Goal: Transaction & Acquisition: Purchase product/service

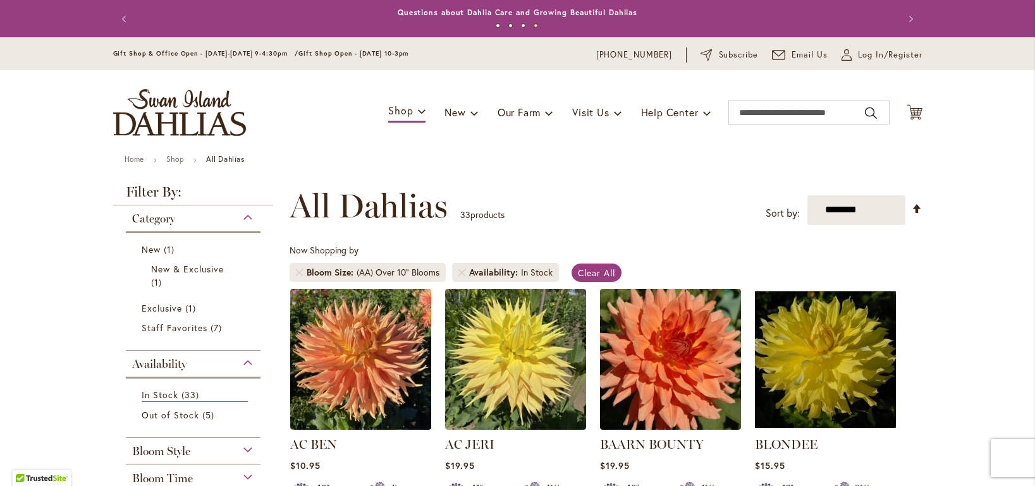
click at [873, 111] on div "Toggle Nav Shop Dahlia Tubers Collections Fresh Cut Dahlias Gardening Supplies …" at bounding box center [518, 112] width 835 height 85
click at [873, 111] on icon "Cart .cls-1 { fill: #231f20; }" at bounding box center [915, 112] width 16 height 16
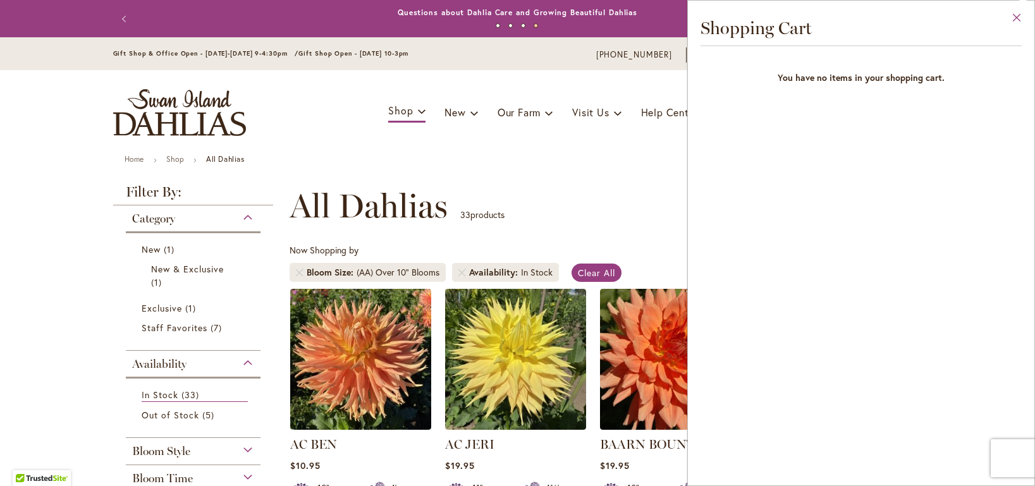
click at [873, 18] on button "Close" at bounding box center [1017, 21] width 35 height 40
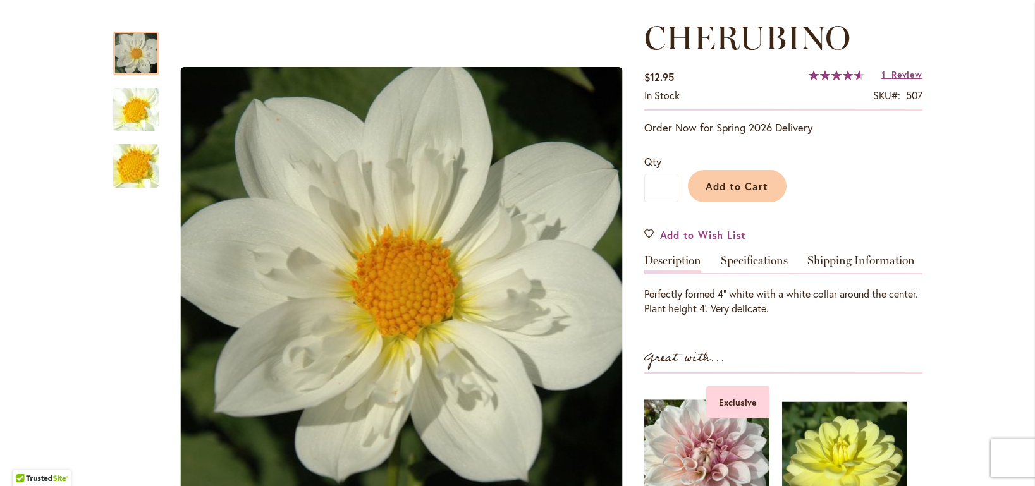
scroll to position [174, 0]
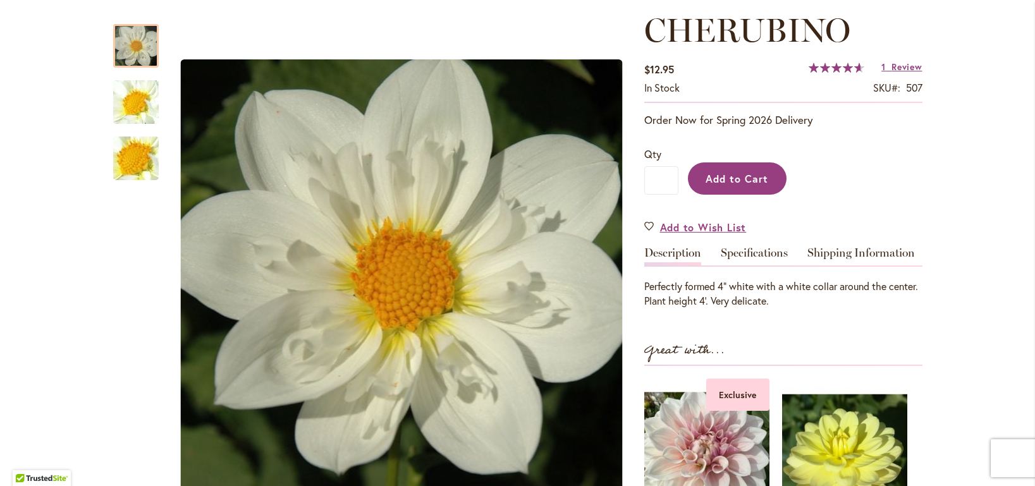
click at [755, 184] on span "Add to Cart" at bounding box center [737, 178] width 63 height 13
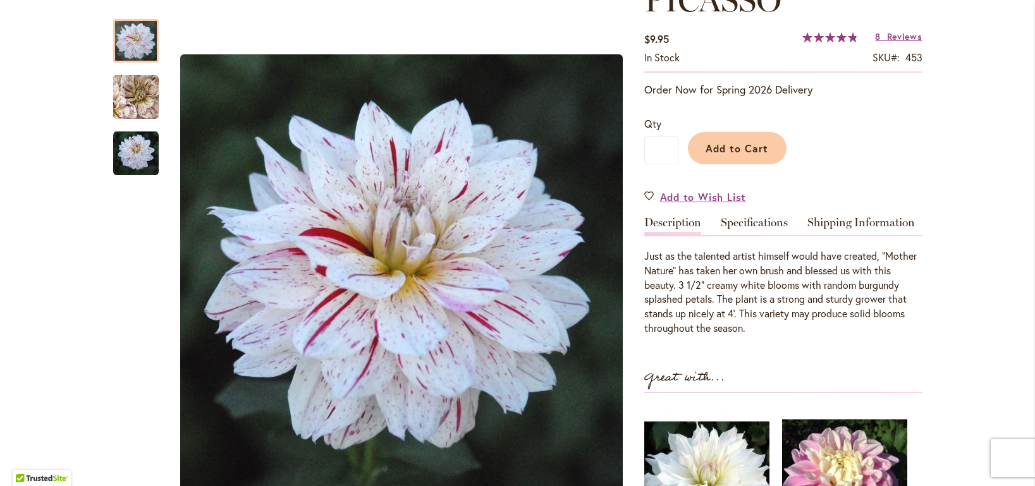
scroll to position [206, 0]
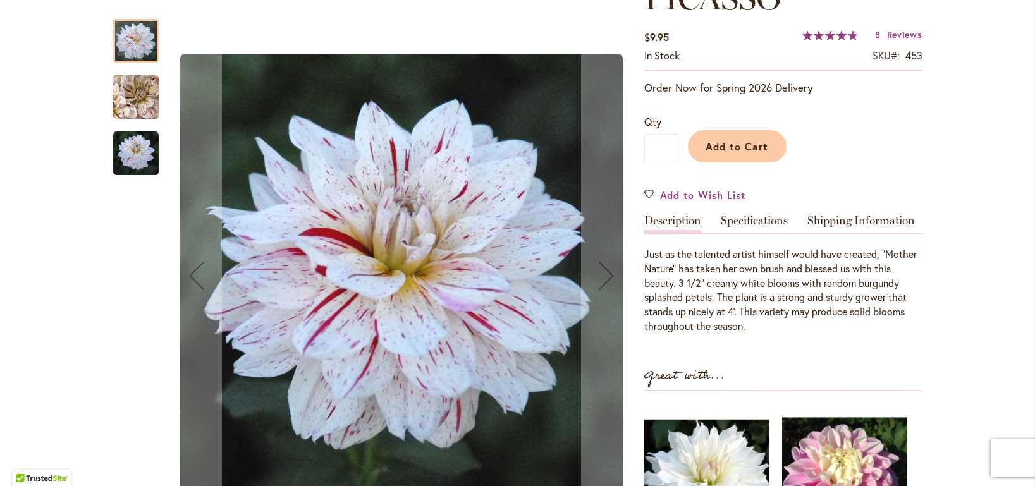
click at [135, 159] on img "PICASSO" at bounding box center [136, 154] width 46 height 46
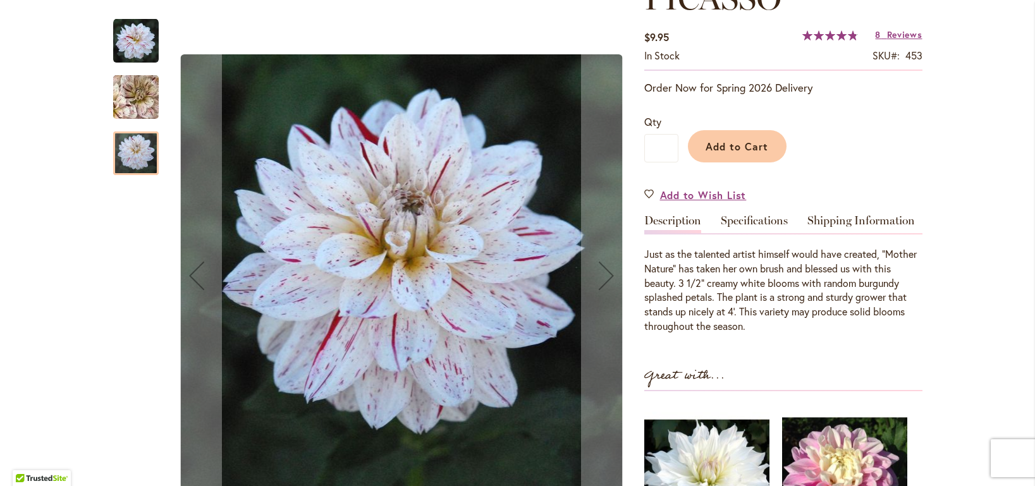
click at [138, 99] on img "PICASSO" at bounding box center [135, 97] width 91 height 85
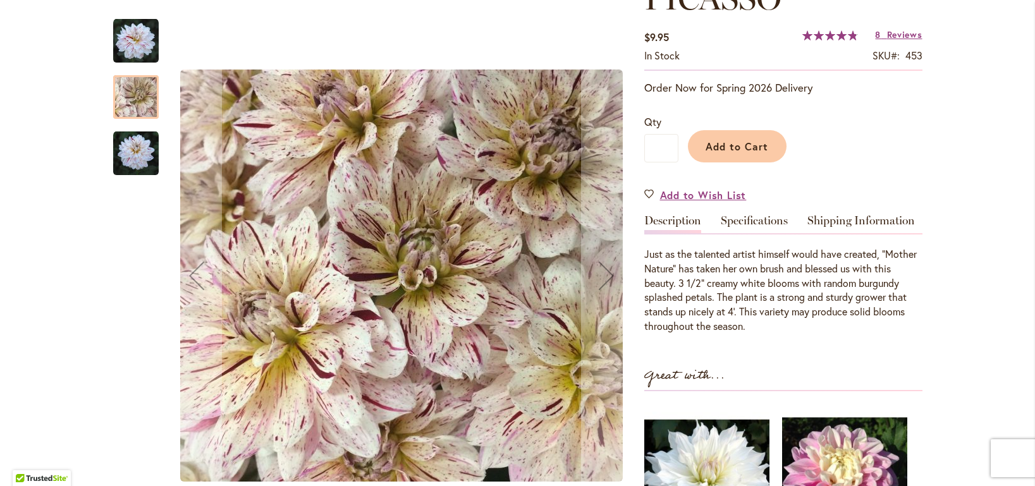
click at [139, 49] on img "PICASSO" at bounding box center [136, 41] width 46 height 46
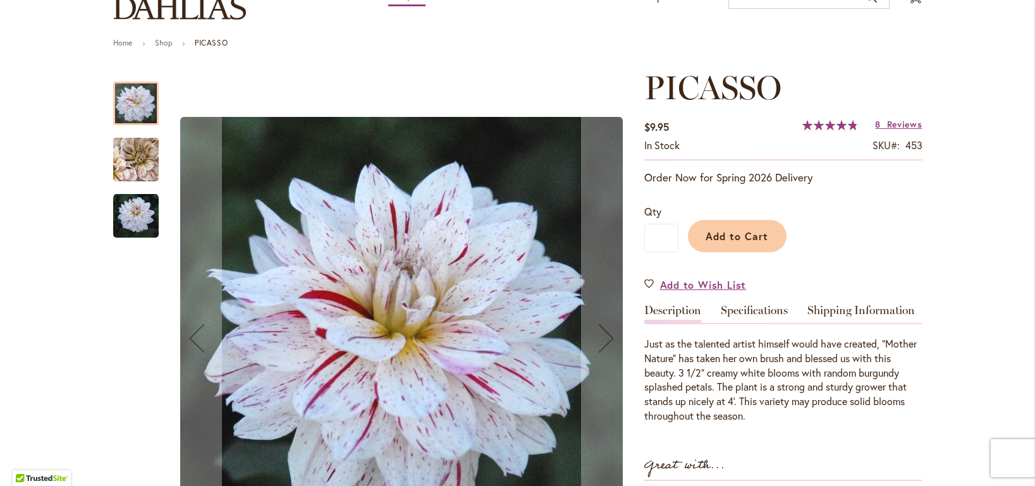
scroll to position [135, 0]
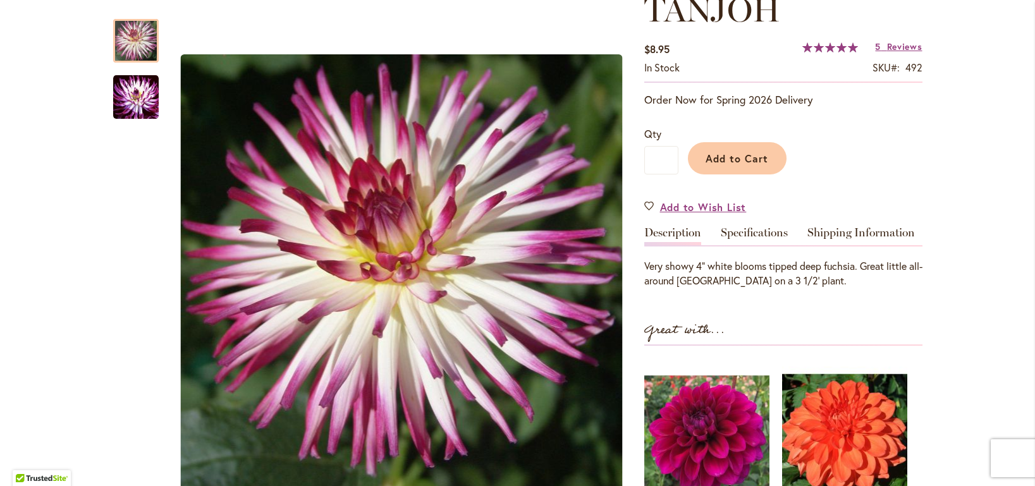
scroll to position [200, 0]
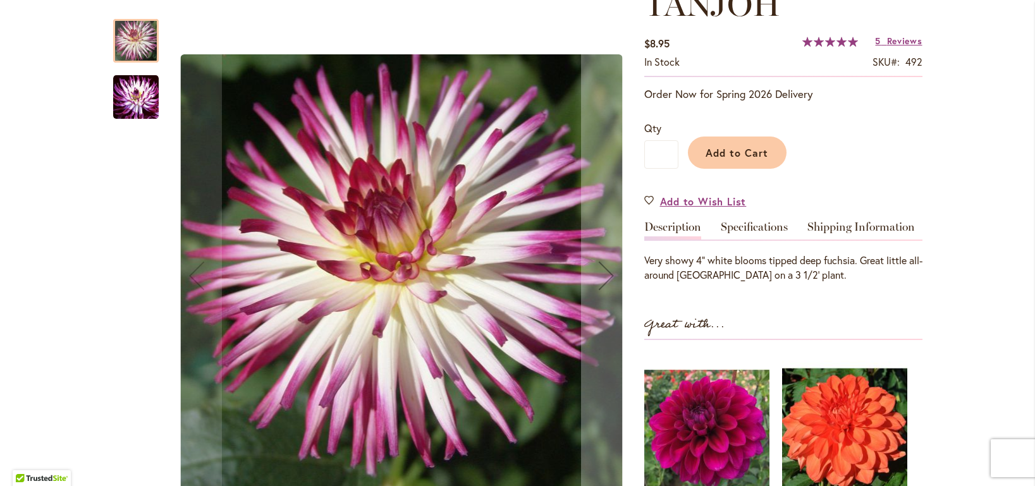
click at [133, 102] on img "TANJOH" at bounding box center [136, 96] width 46 height 47
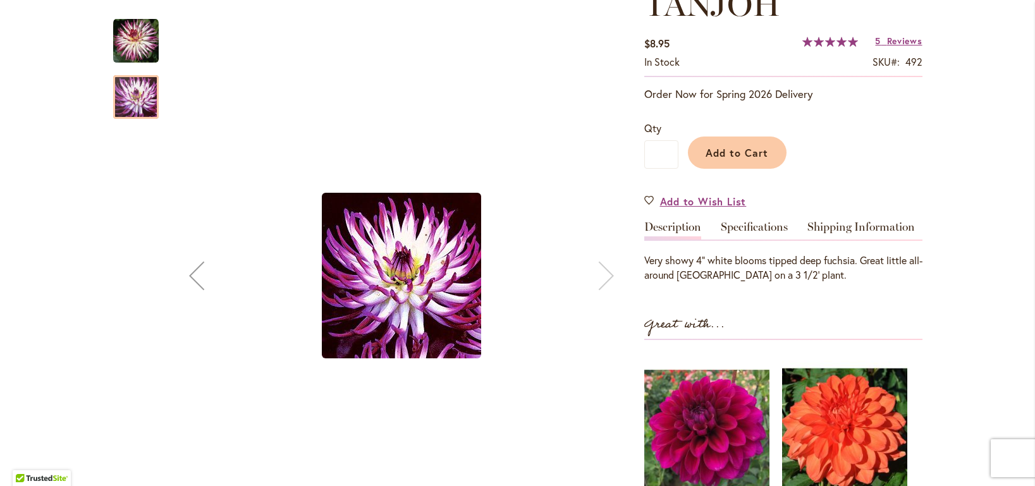
click at [140, 45] on img "TANJOH" at bounding box center [136, 41] width 46 height 46
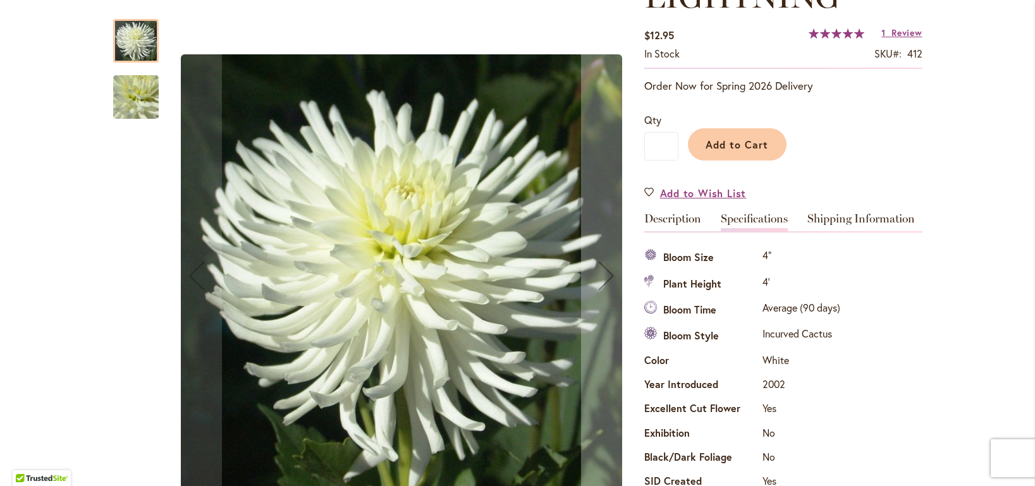
scroll to position [245, 0]
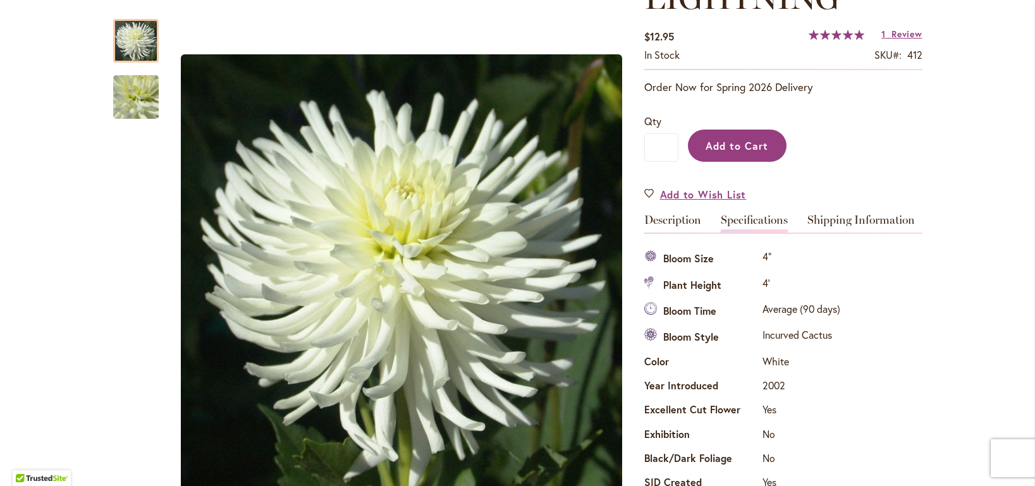
click at [758, 149] on span "Add to Cart" at bounding box center [737, 145] width 63 height 13
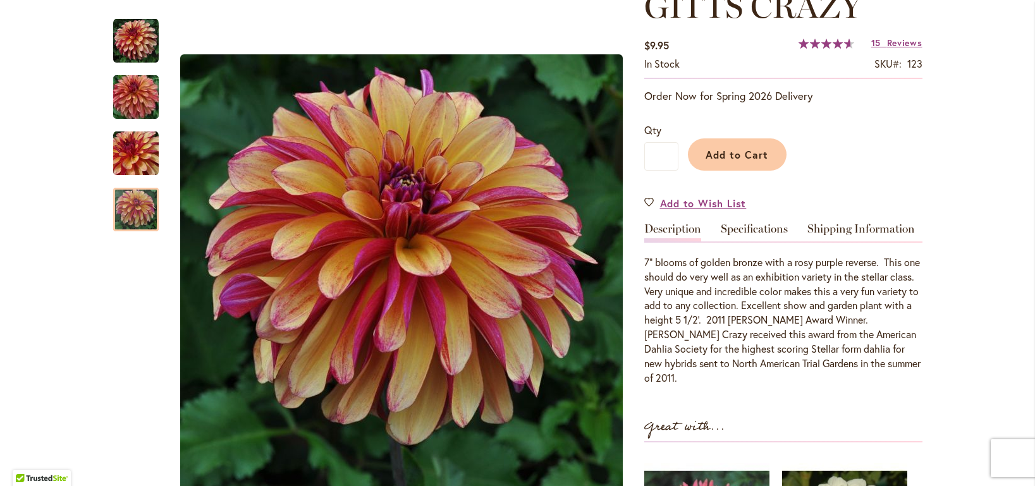
scroll to position [203, 0]
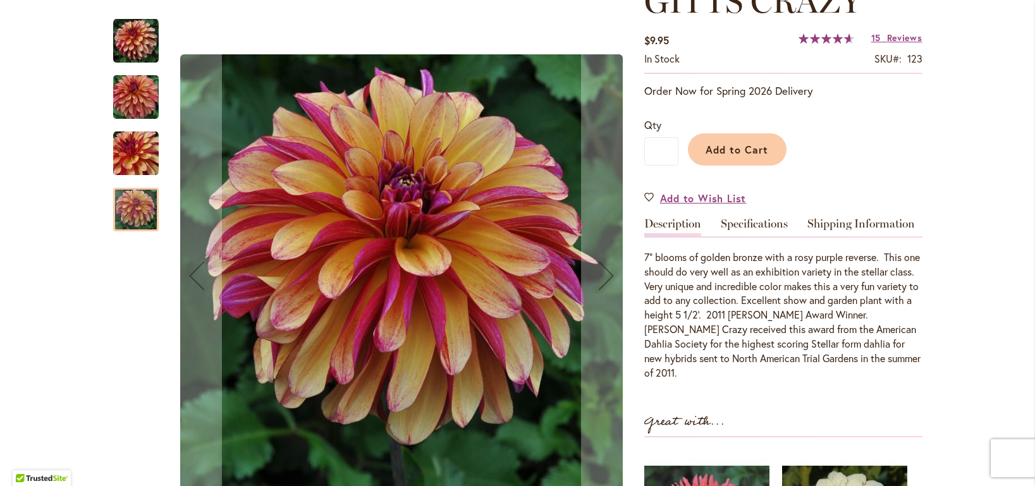
click at [135, 148] on img "Gitts Crazy" at bounding box center [136, 154] width 46 height 46
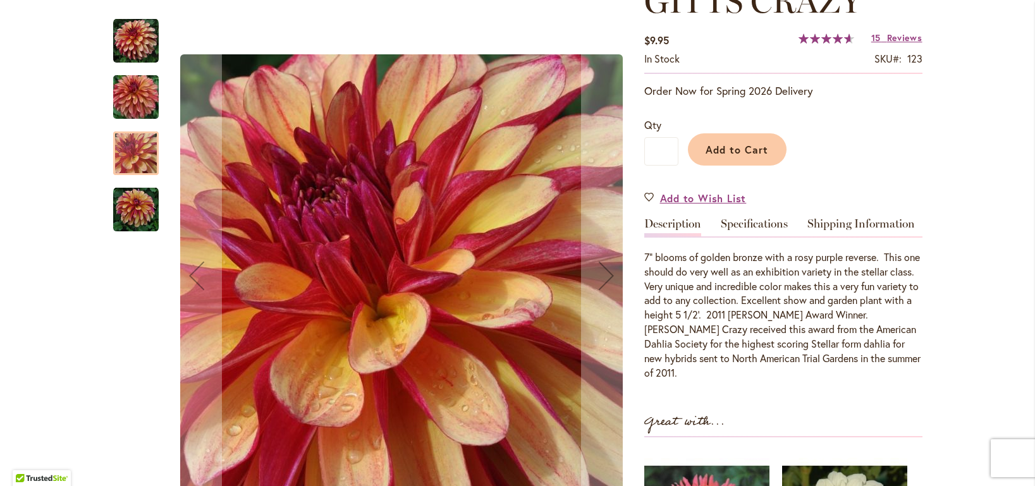
click at [140, 101] on img "Gitts Crazy" at bounding box center [135, 97] width 91 height 61
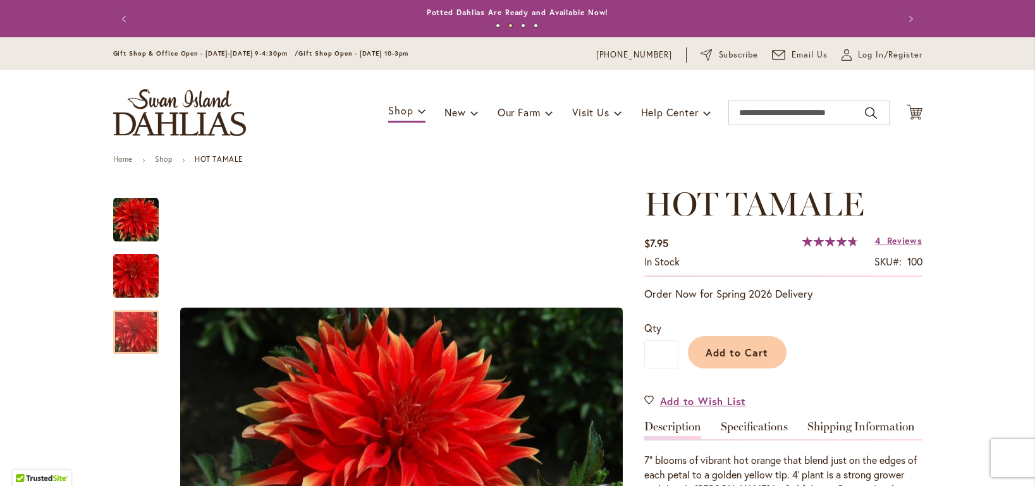
scroll to position [189, 0]
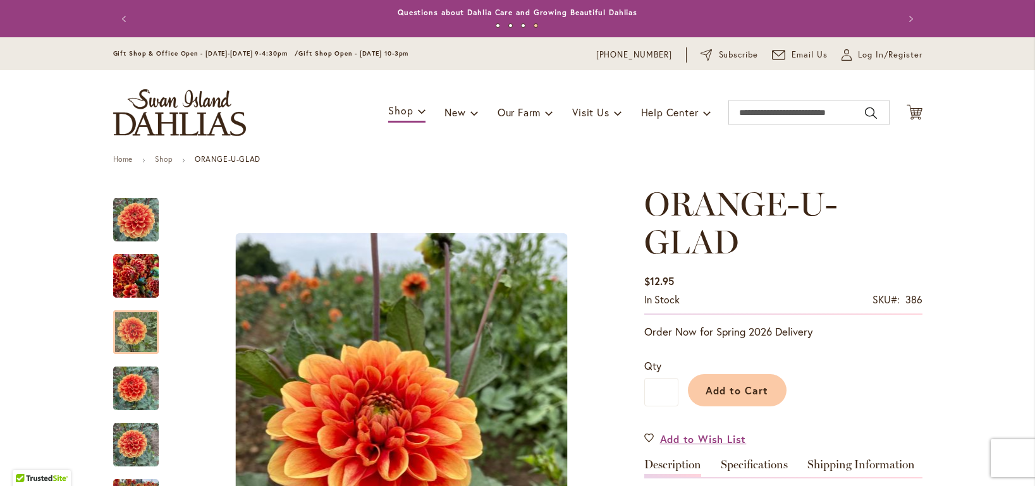
scroll to position [238, 0]
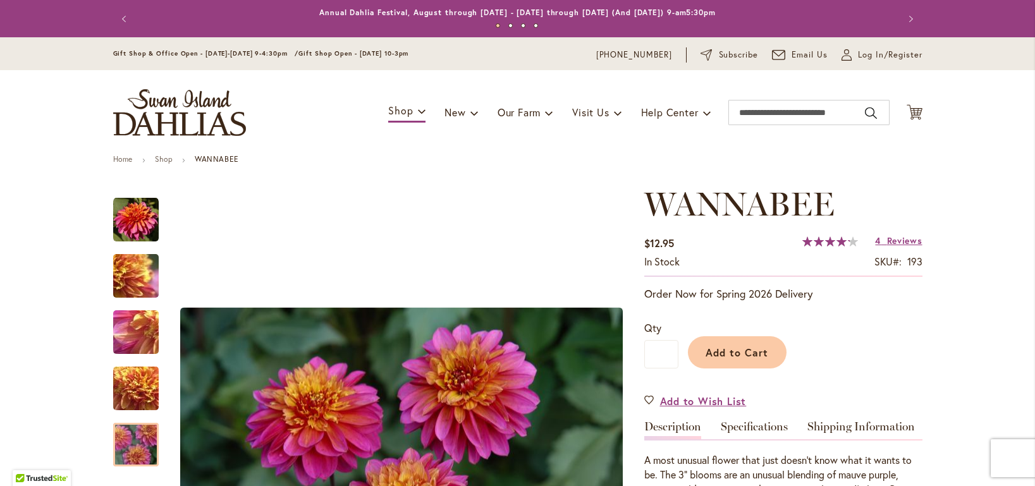
scroll to position [225, 0]
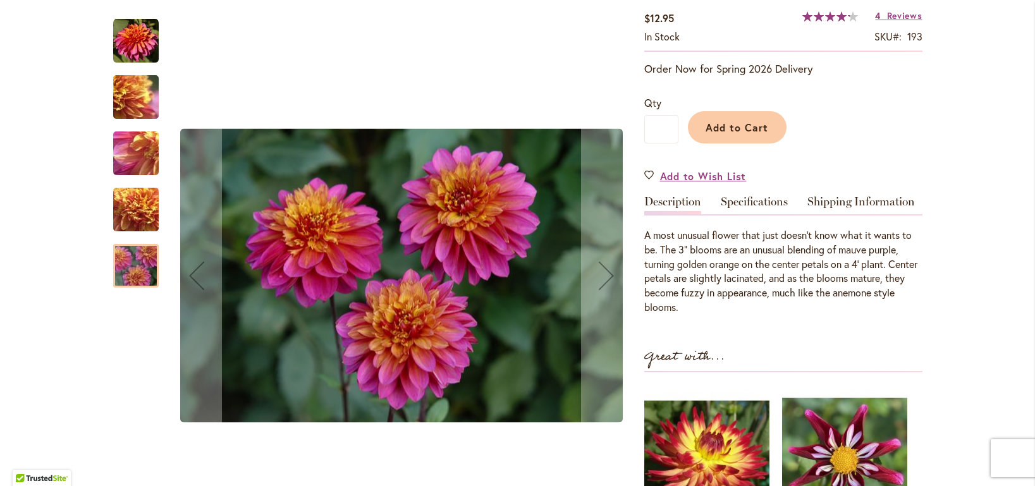
click at [126, 271] on div at bounding box center [136, 266] width 46 height 44
click at [135, 51] on img "WANNABEE" at bounding box center [136, 41] width 46 height 46
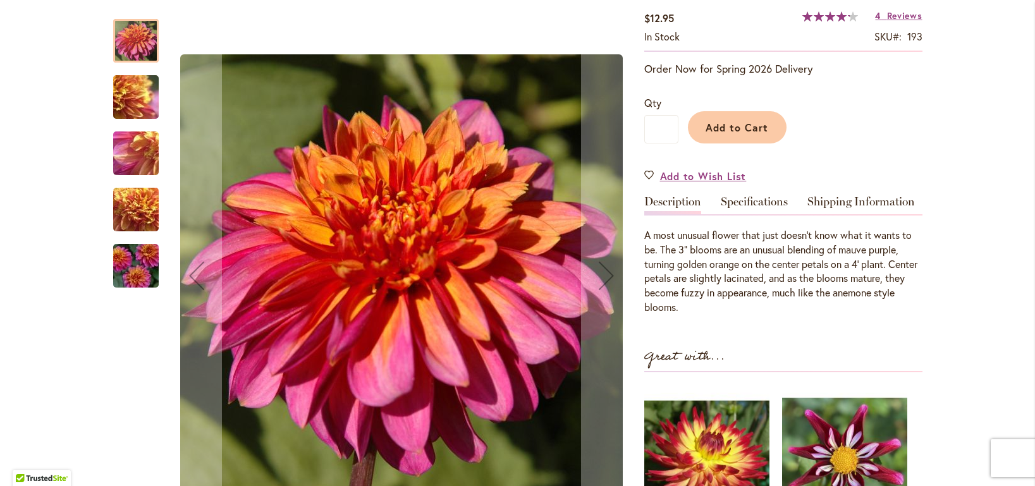
click at [132, 103] on img "WANNABEE" at bounding box center [135, 97] width 91 height 68
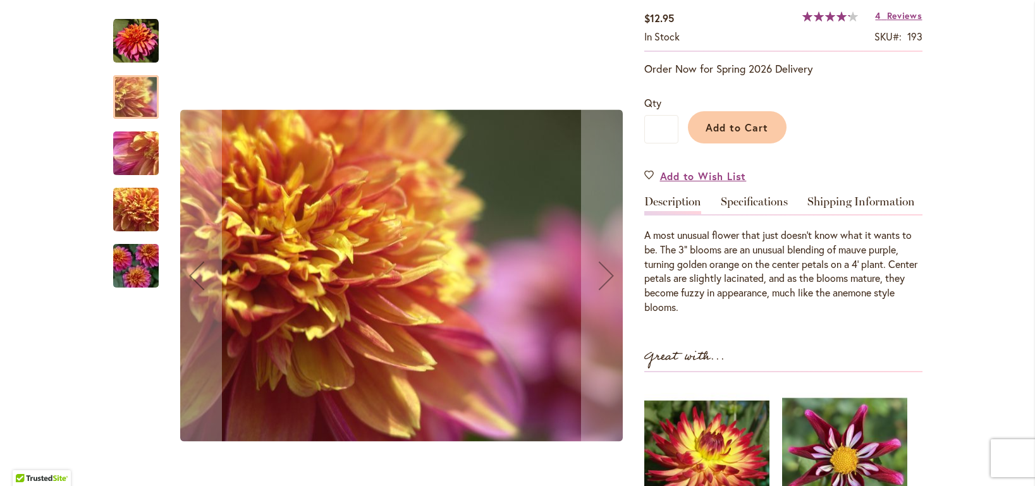
click at [128, 152] on img "WANNABEE" at bounding box center [135, 154] width 91 height 68
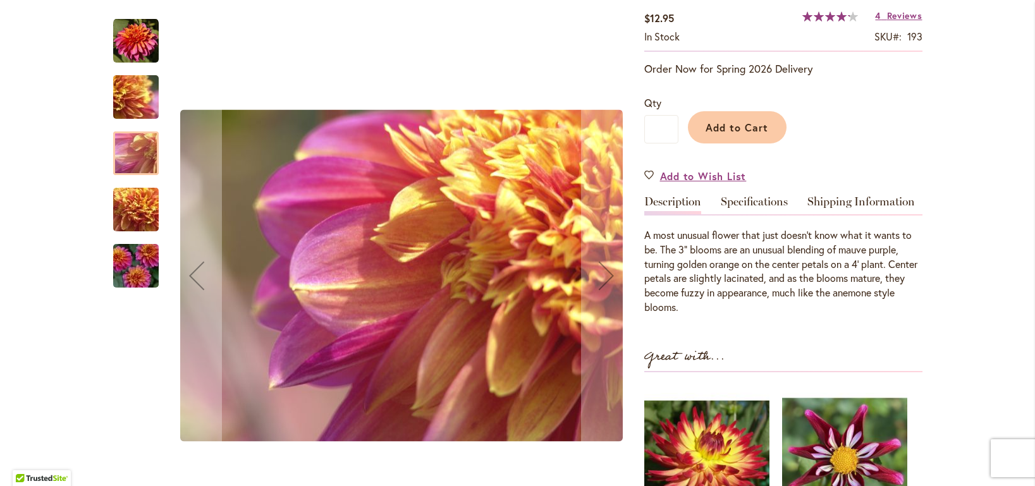
click at [123, 213] on img "WANNABEE" at bounding box center [135, 210] width 91 height 68
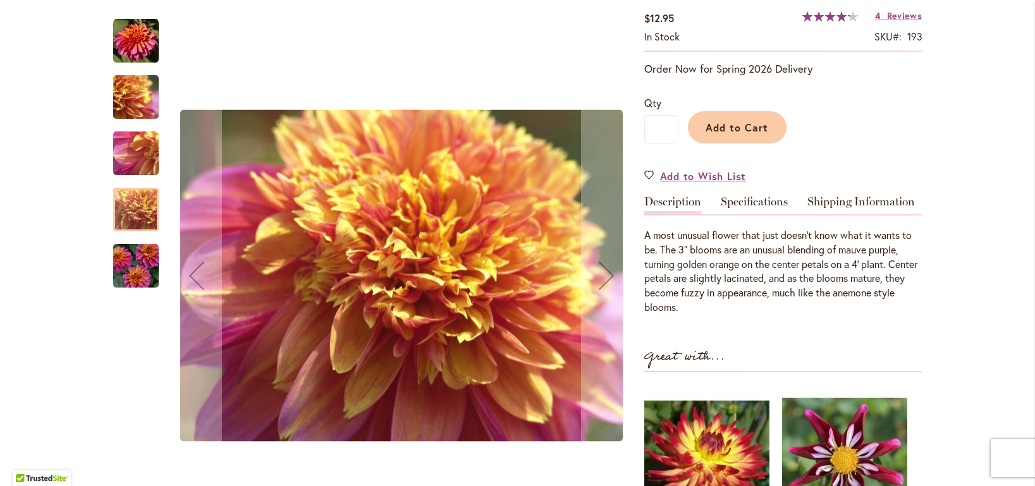
click at [123, 267] on img "WANNABEE" at bounding box center [135, 266] width 91 height 61
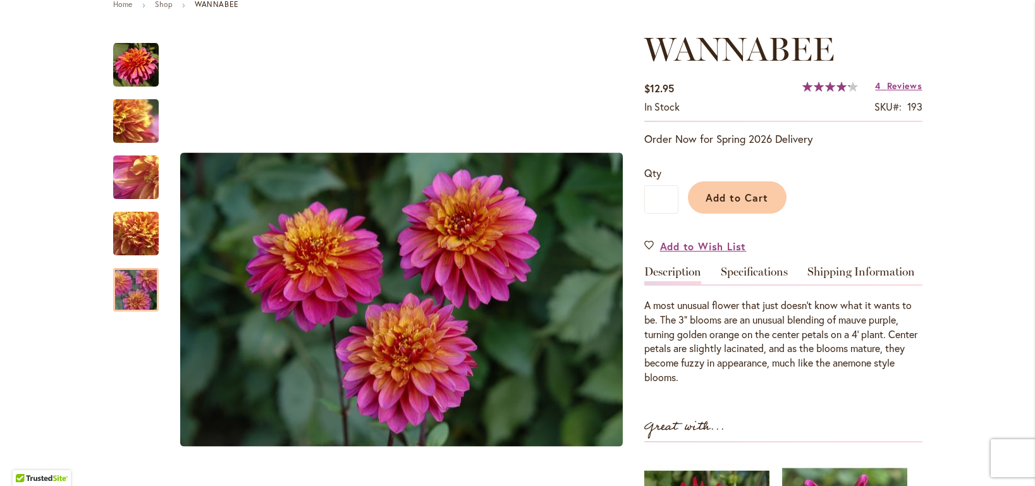
scroll to position [178, 0]
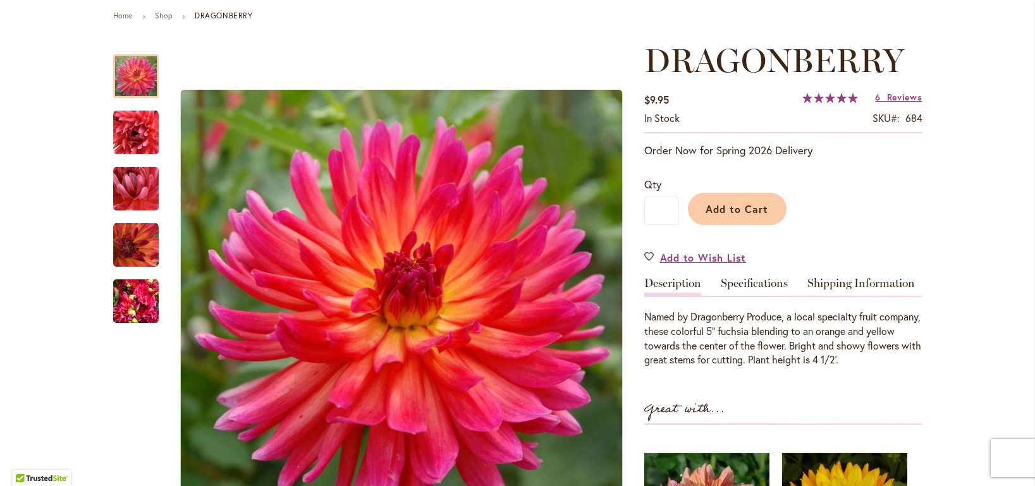
scroll to position [183, 0]
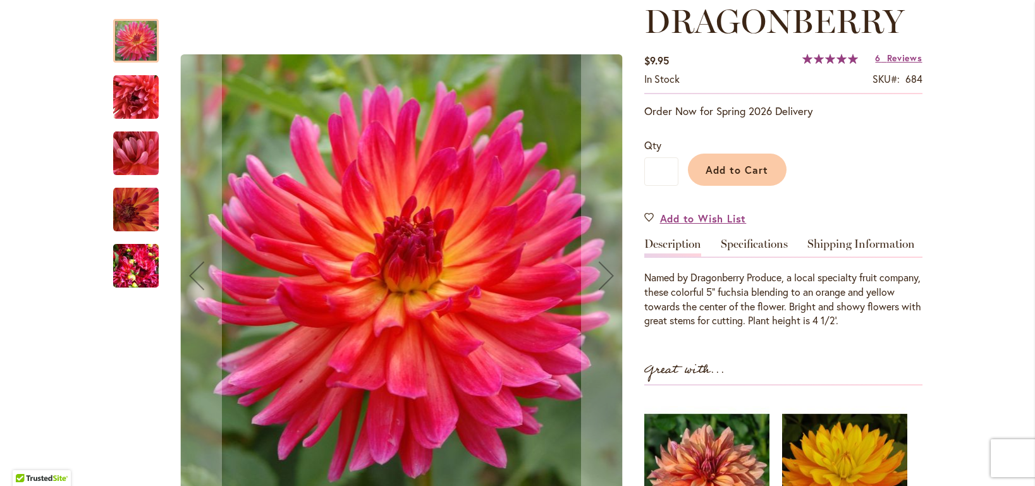
click at [135, 267] on img "DRAGONBERRY" at bounding box center [136, 266] width 46 height 61
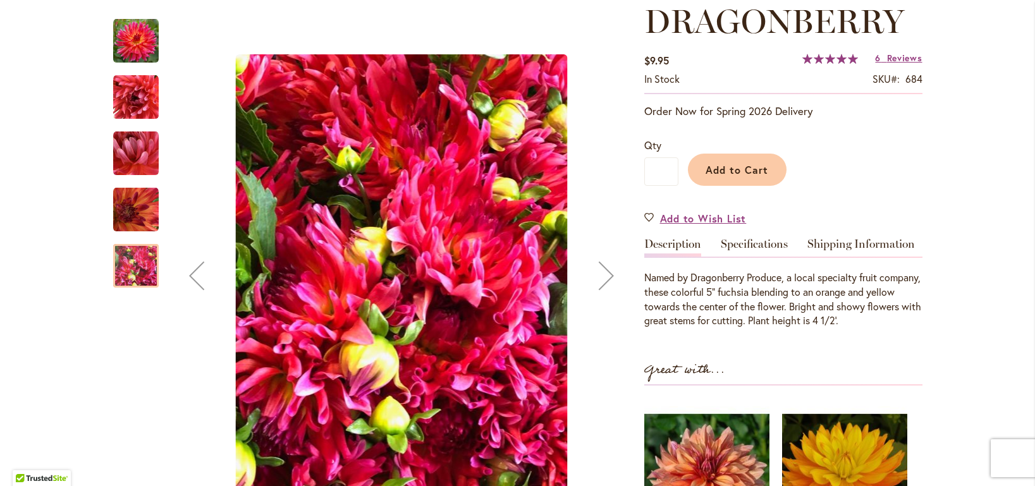
click at [138, 42] on img "DRAGONBERRY" at bounding box center [136, 41] width 46 height 46
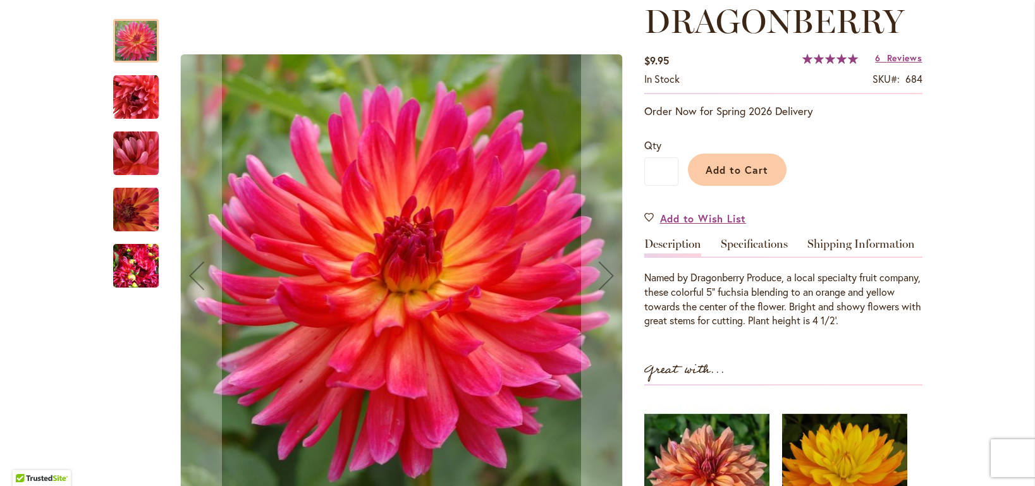
click at [134, 102] on img "DRAGONBERRY" at bounding box center [136, 98] width 46 height 46
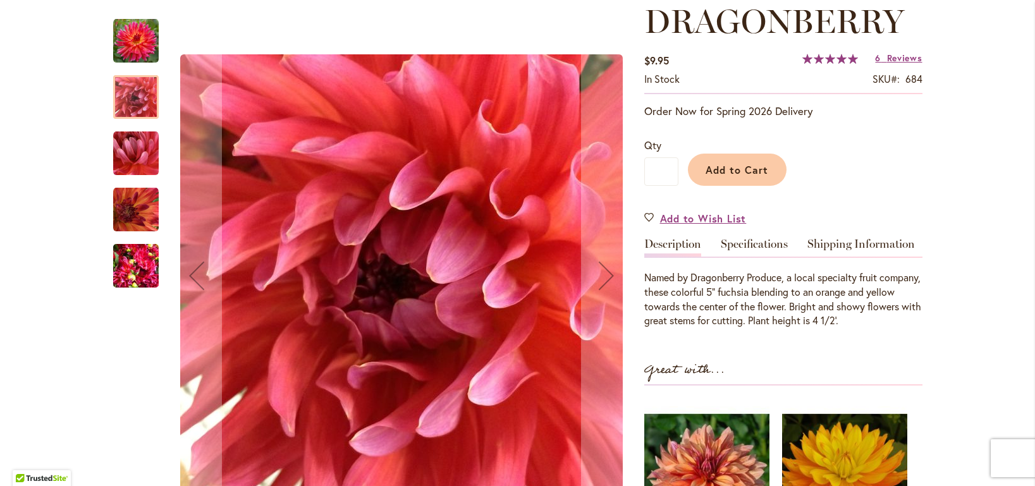
click at [135, 153] on img "DRAGONBERRY" at bounding box center [136, 154] width 46 height 46
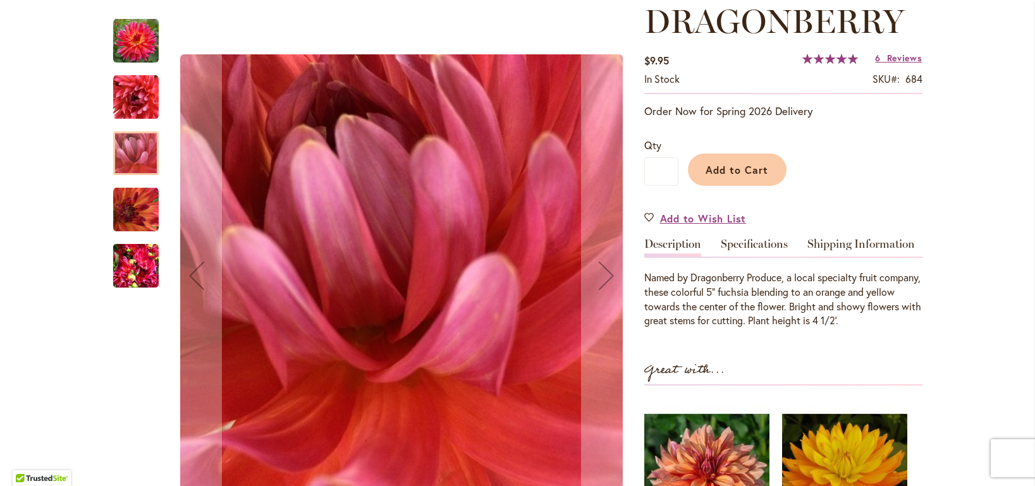
click at [132, 216] on img "DRAGONBERRY" at bounding box center [136, 210] width 46 height 46
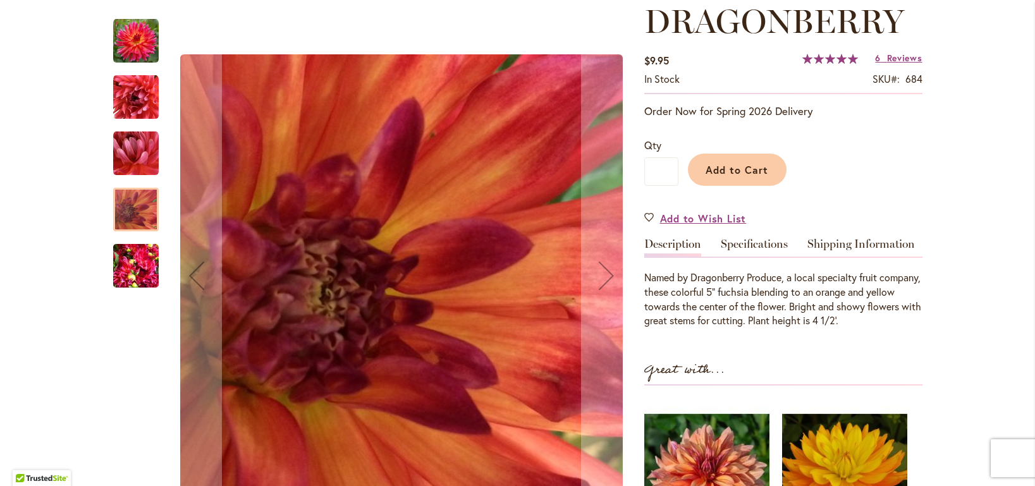
click at [142, 35] on img "DRAGONBERRY" at bounding box center [136, 41] width 46 height 46
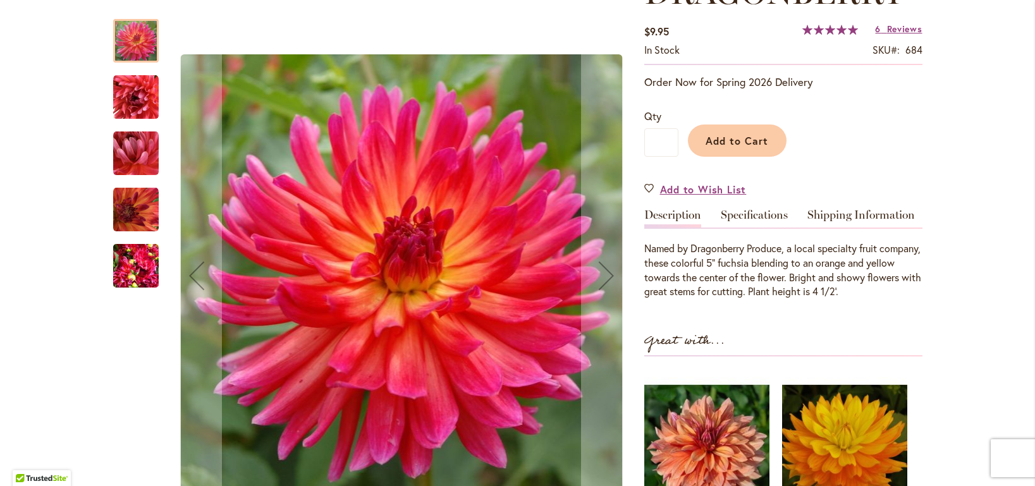
scroll to position [214, 0]
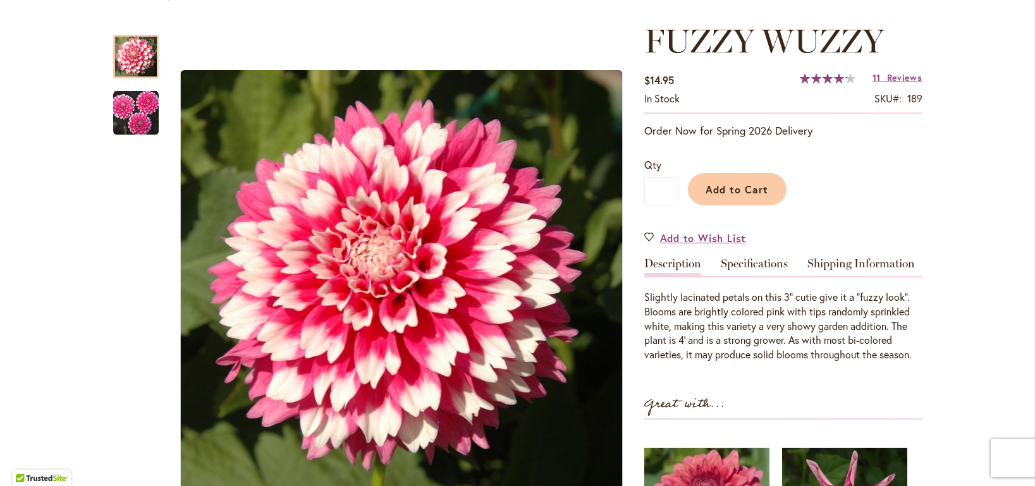
scroll to position [164, 0]
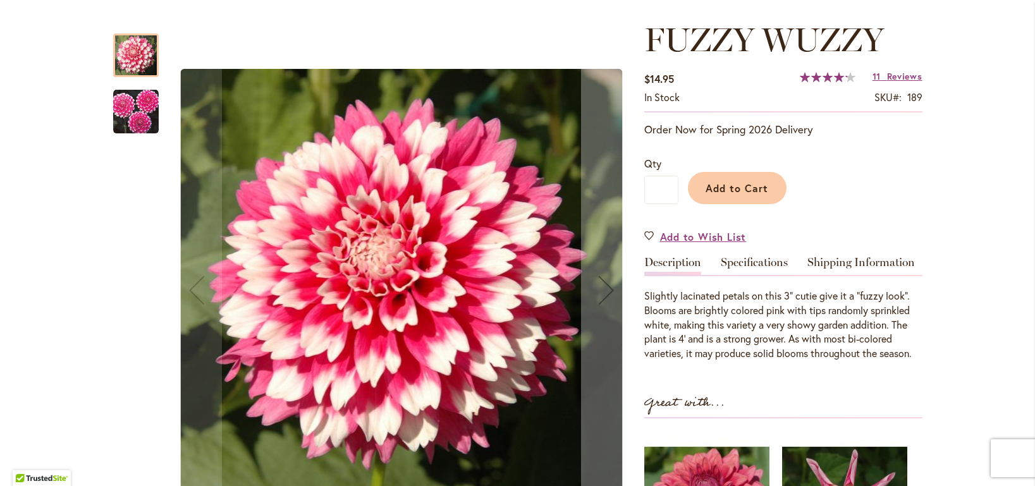
click at [131, 109] on img "FUZZY WUZZY" at bounding box center [136, 112] width 46 height 46
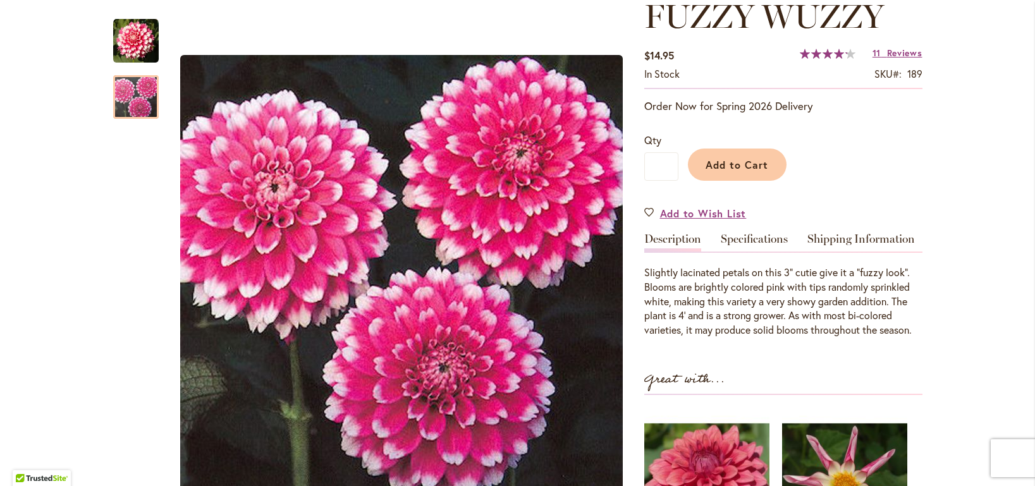
scroll to position [190, 0]
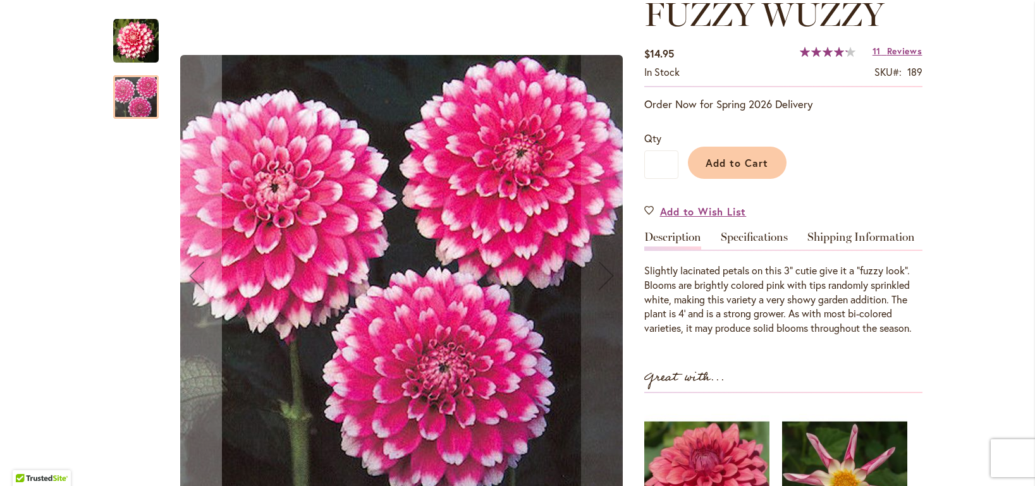
click at [129, 37] on img "FUZZY WUZZY" at bounding box center [136, 41] width 46 height 46
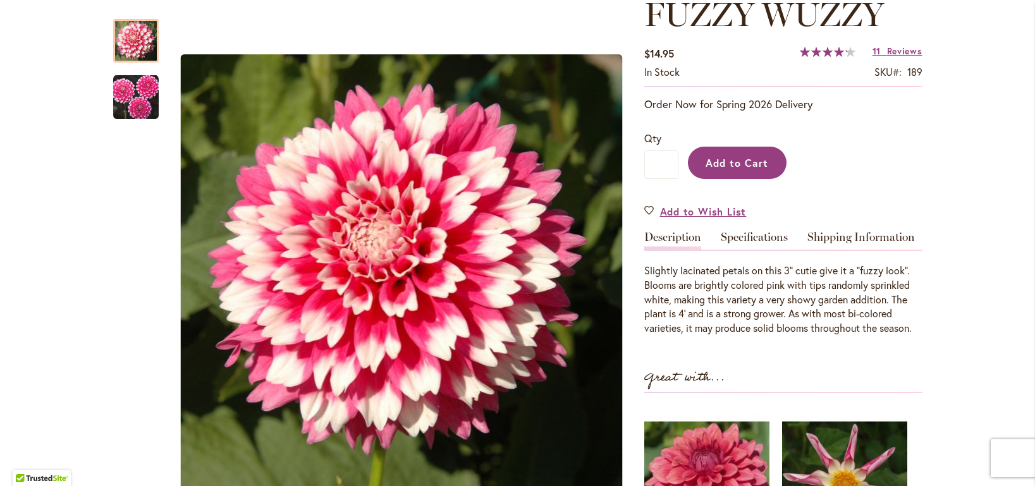
click at [707, 164] on span "Add to Cart" at bounding box center [737, 162] width 63 height 13
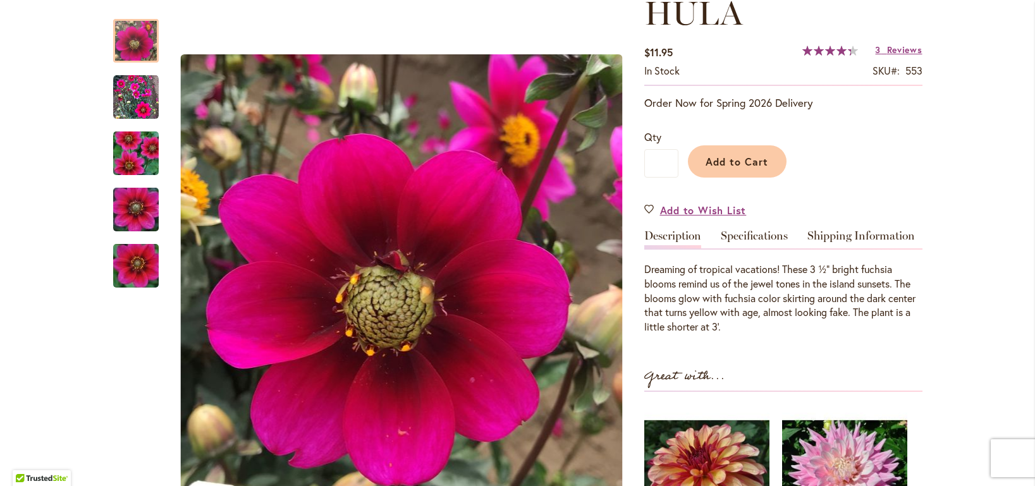
scroll to position [202, 0]
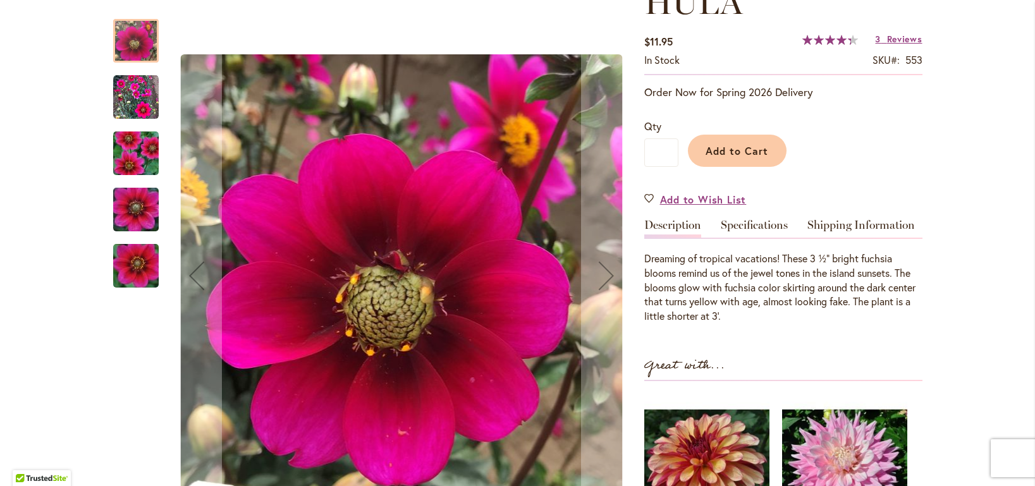
click at [135, 217] on img "HULA" at bounding box center [135, 210] width 91 height 61
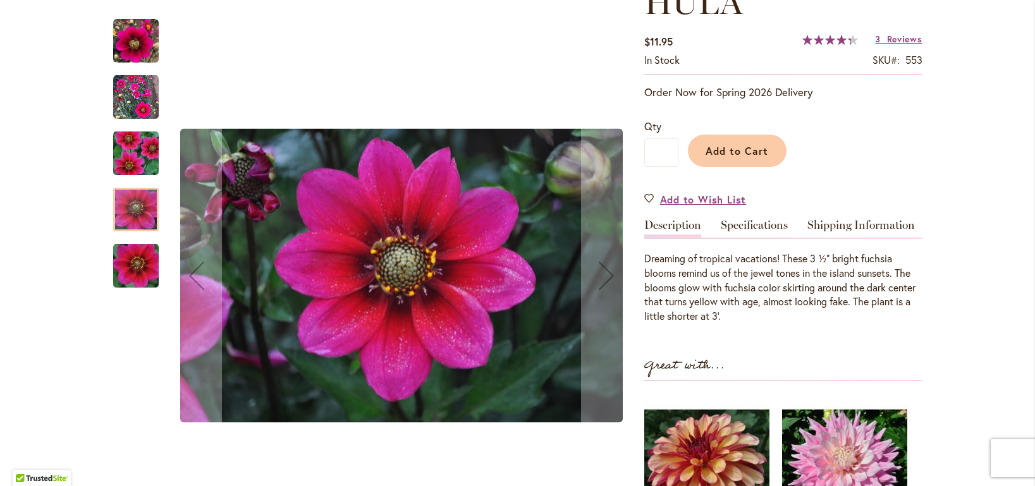
click at [131, 150] on img "HULA" at bounding box center [135, 153] width 91 height 61
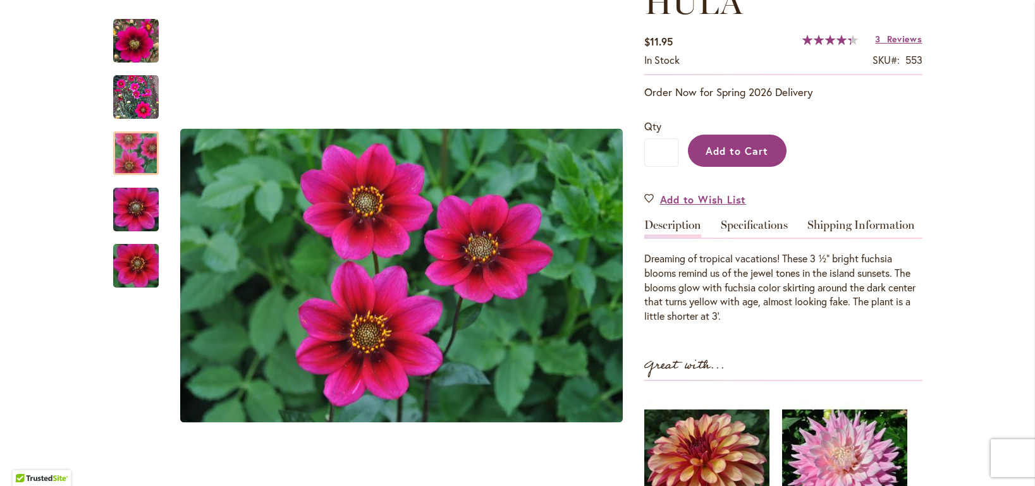
click at [725, 136] on button "Add to Cart" at bounding box center [737, 151] width 99 height 32
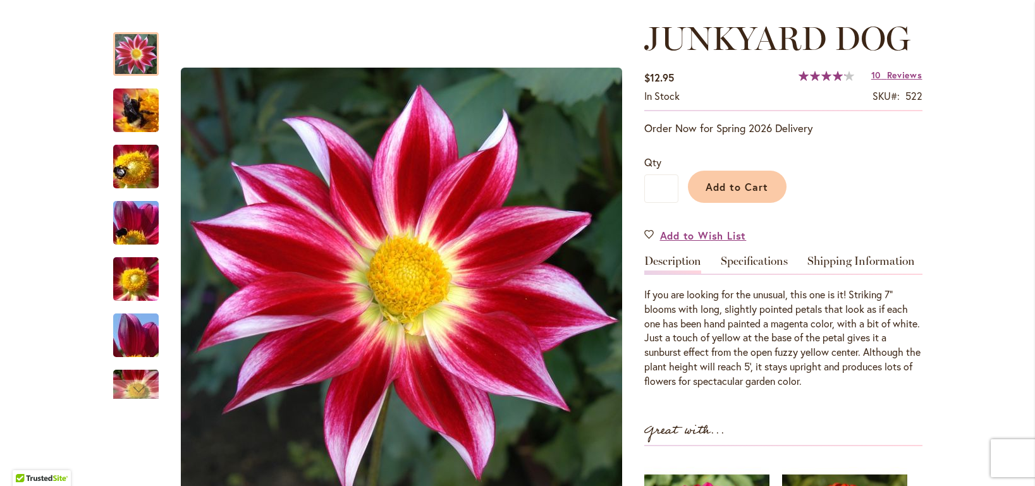
scroll to position [175, 0]
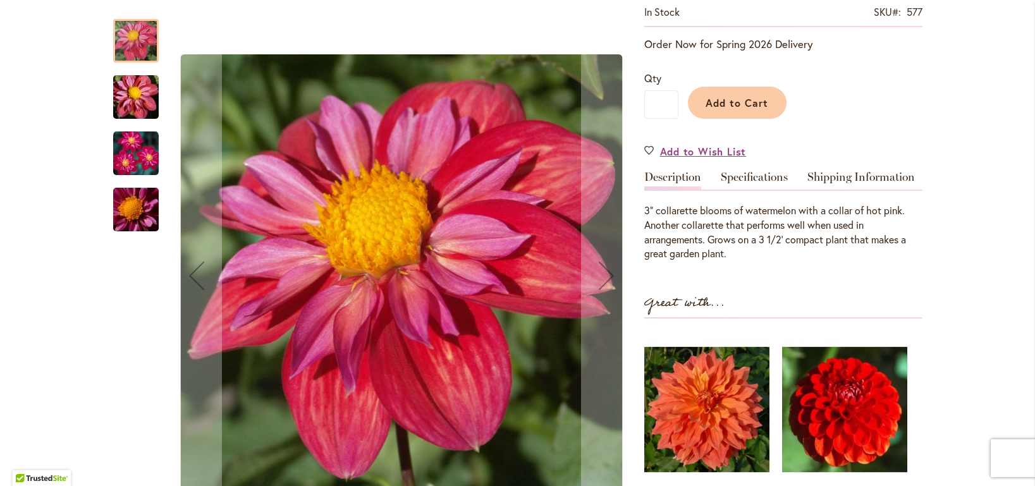
scroll to position [256, 0]
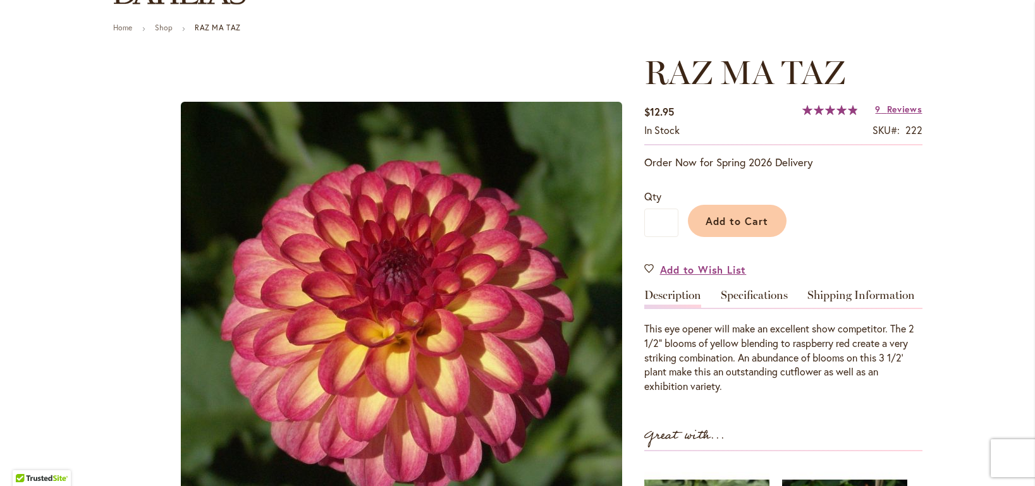
scroll to position [133, 0]
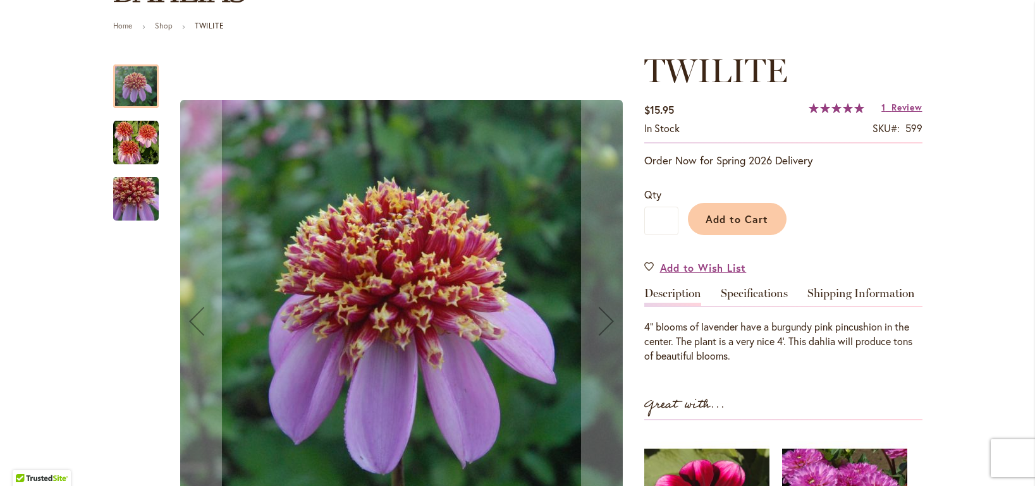
scroll to position [137, 0]
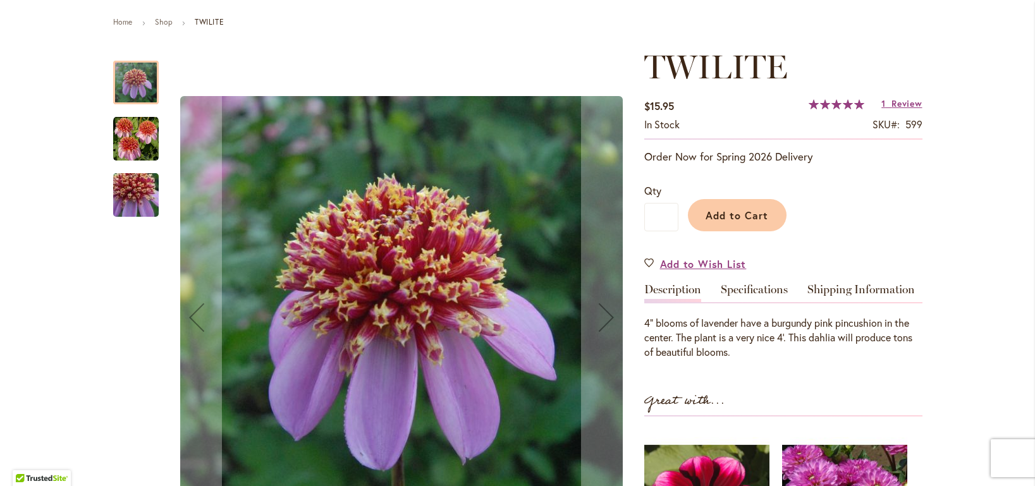
click at [128, 140] on img "TWILITE" at bounding box center [136, 139] width 46 height 46
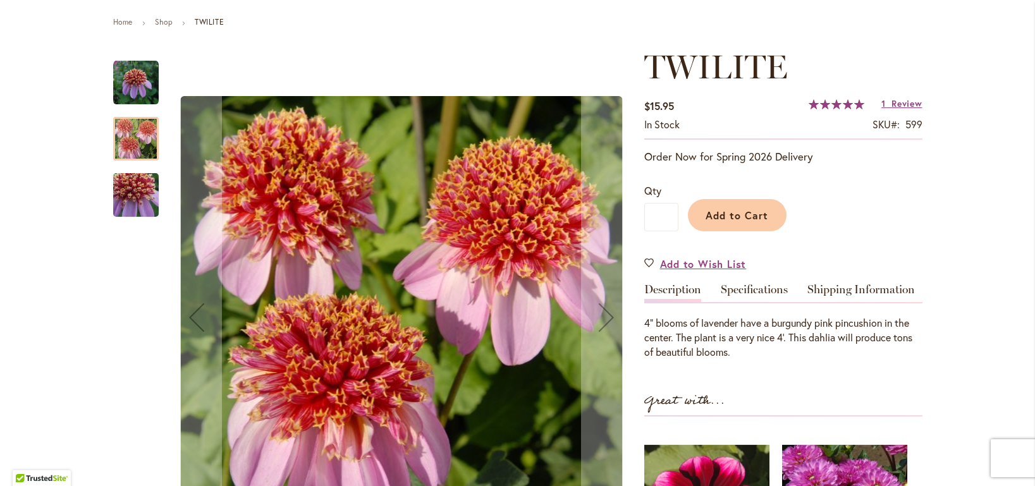
click at [131, 203] on img "TWILITE" at bounding box center [135, 195] width 91 height 86
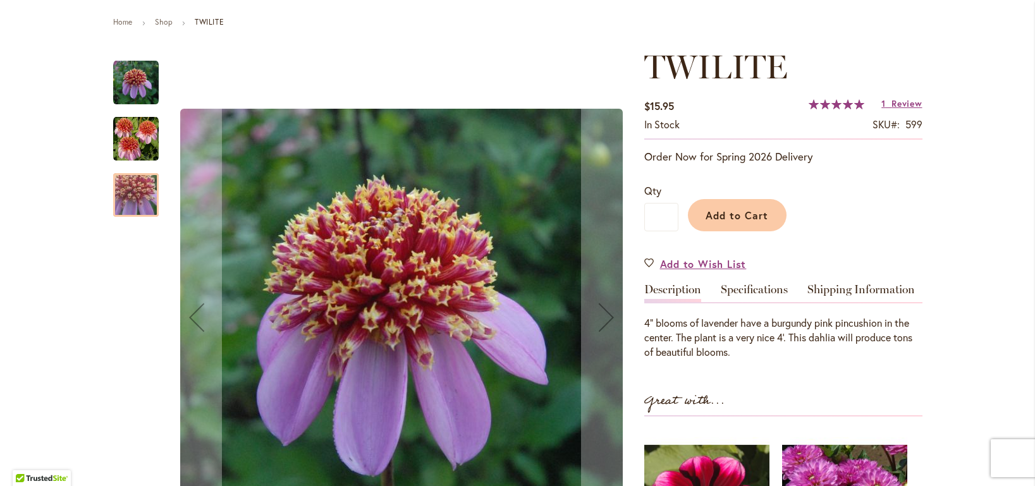
click at [138, 147] on img "TWILITE" at bounding box center [136, 139] width 46 height 46
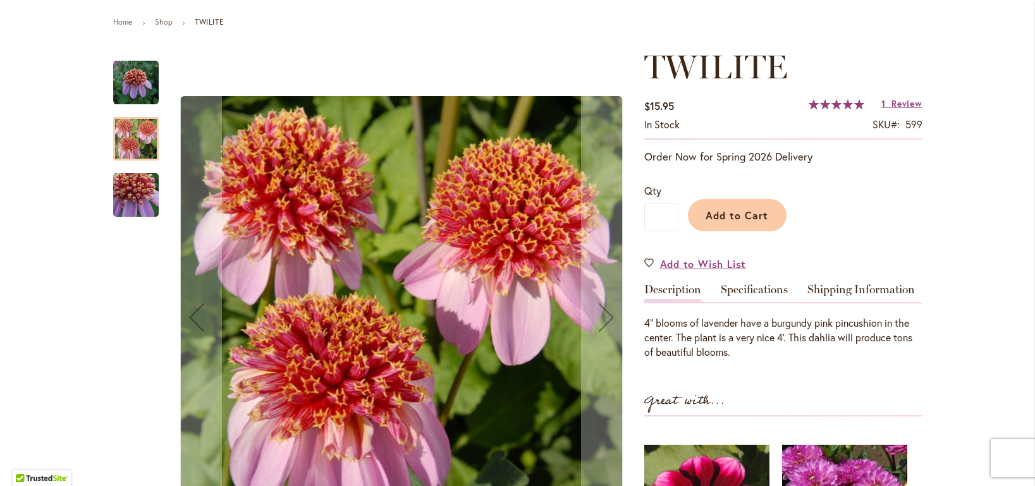
click at [128, 82] on img "TWILITE" at bounding box center [136, 83] width 46 height 46
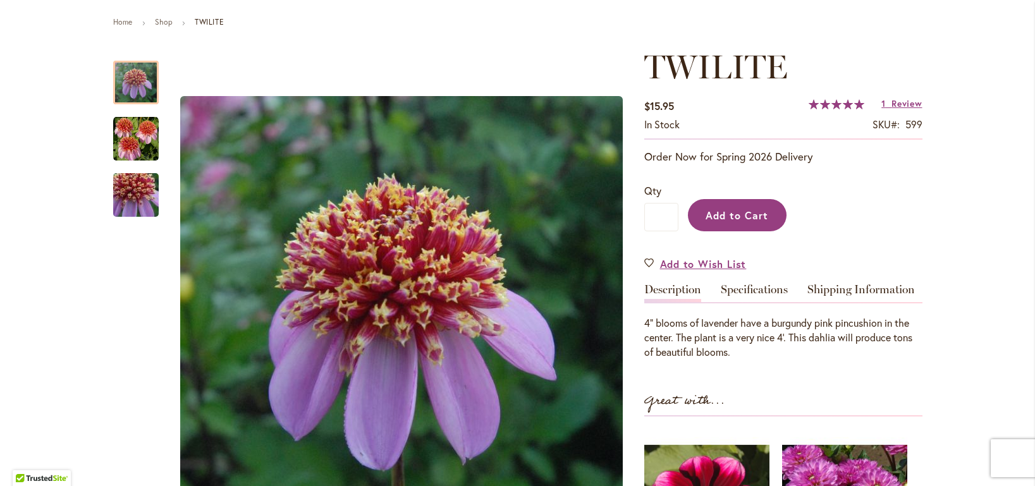
click at [706, 209] on span "Add to Cart" at bounding box center [737, 215] width 63 height 13
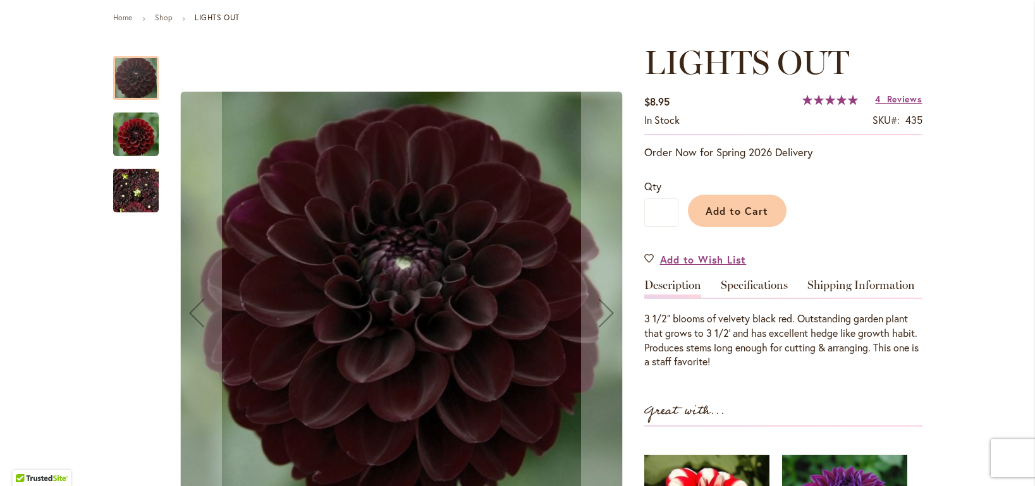
scroll to position [144, 0]
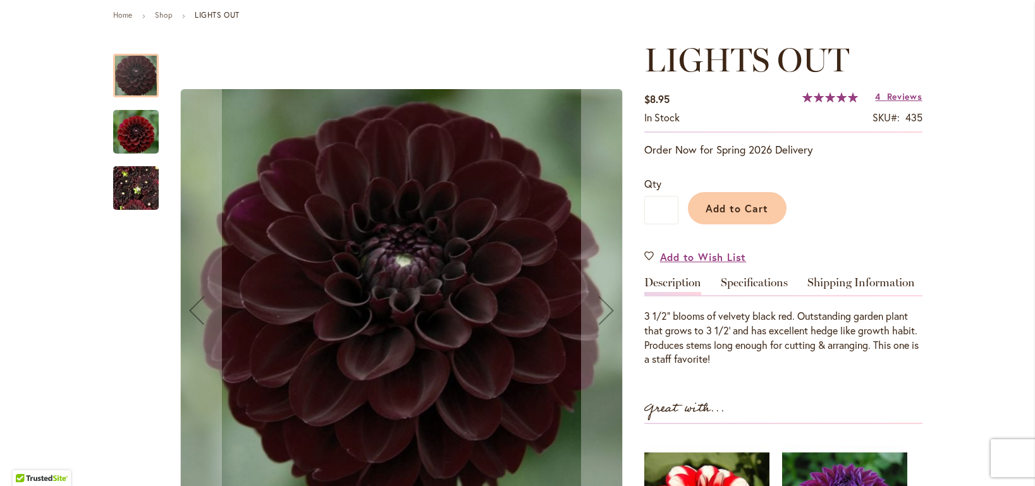
click at [128, 139] on img "LIGHTS OUT" at bounding box center [136, 131] width 46 height 47
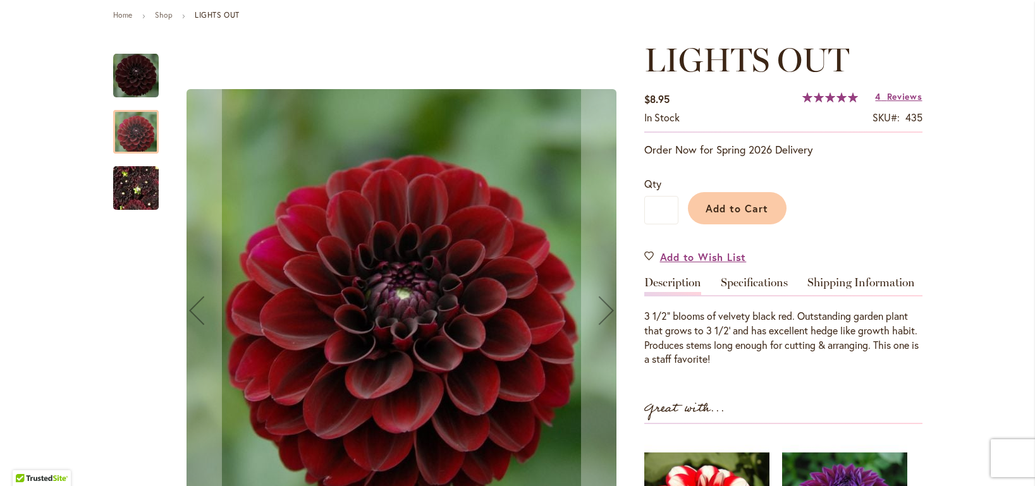
click at [131, 190] on img "LIGHTS OUT" at bounding box center [136, 188] width 46 height 61
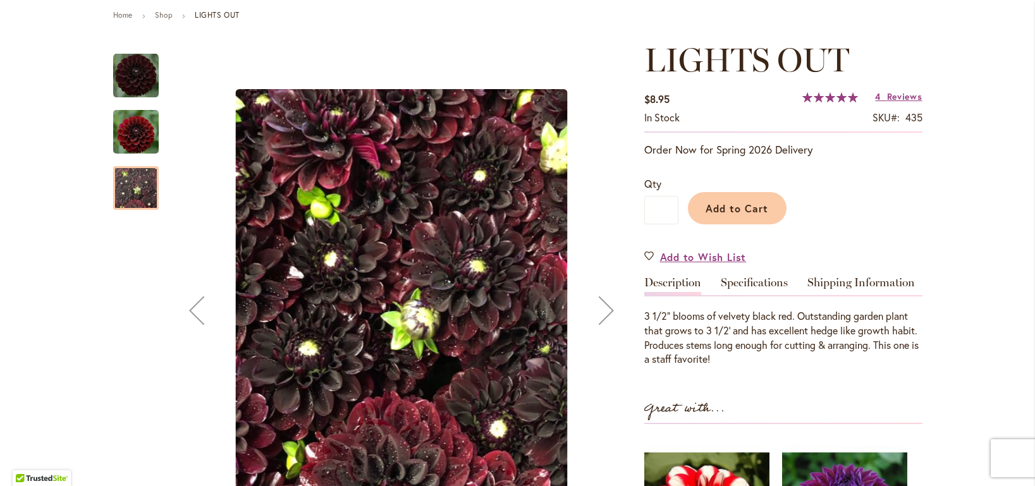
click at [132, 76] on img "LIGHTS OUT" at bounding box center [136, 76] width 46 height 46
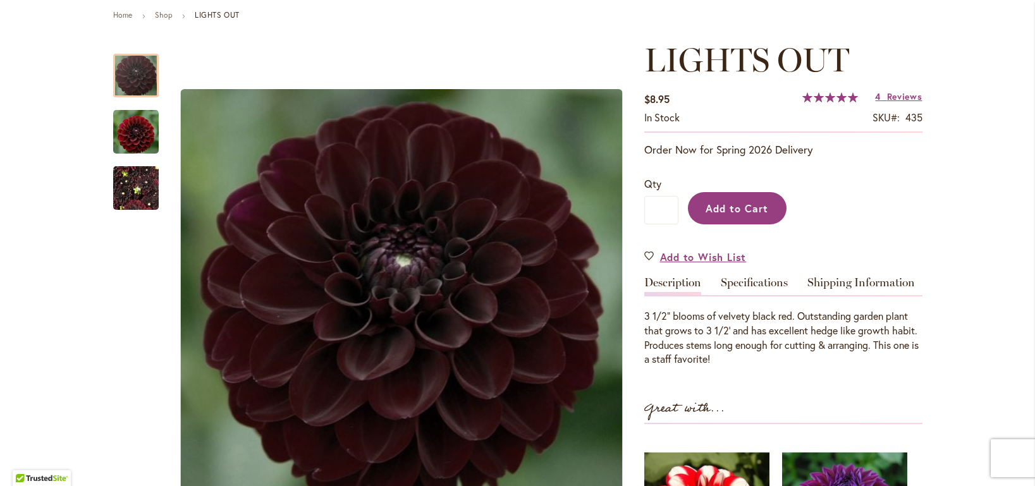
click at [715, 216] on button "Add to Cart" at bounding box center [737, 208] width 99 height 32
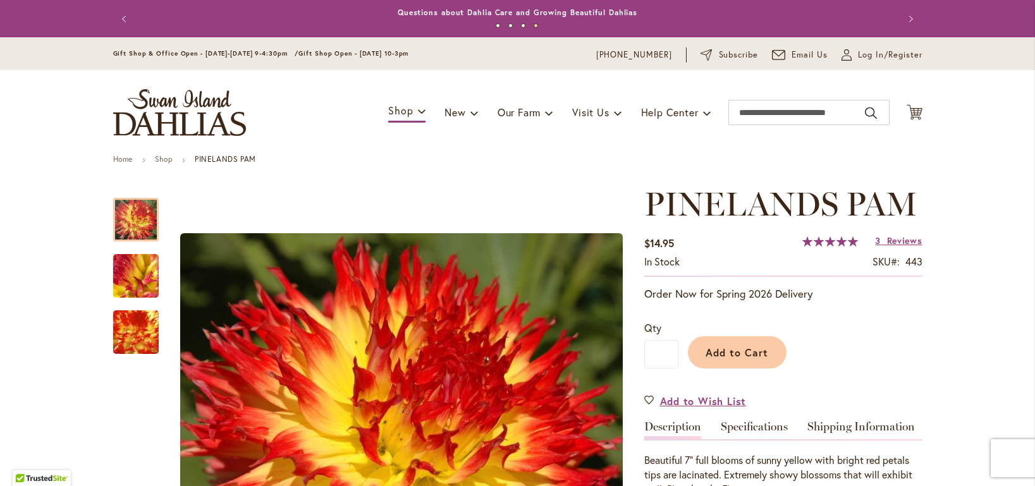
scroll to position [195, 0]
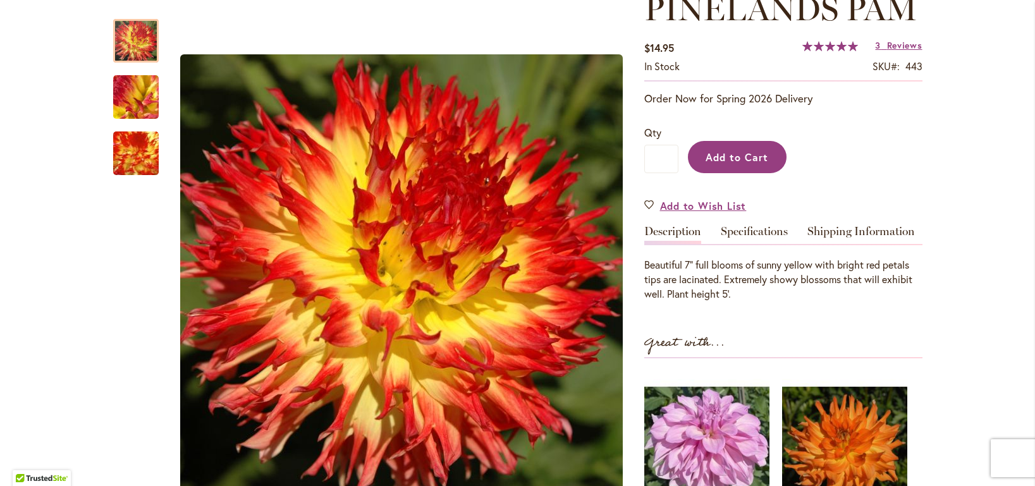
click at [720, 154] on span "Add to Cart" at bounding box center [737, 157] width 63 height 13
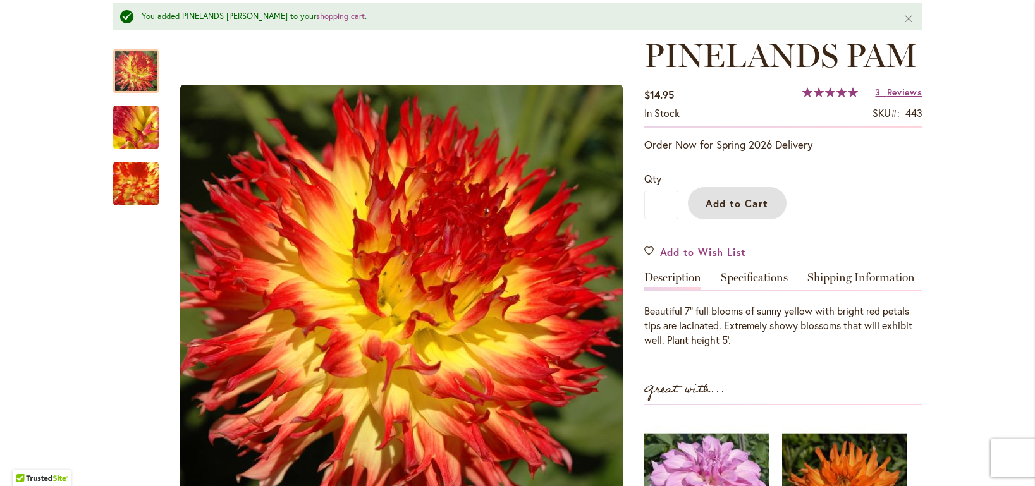
scroll to position [175, 0]
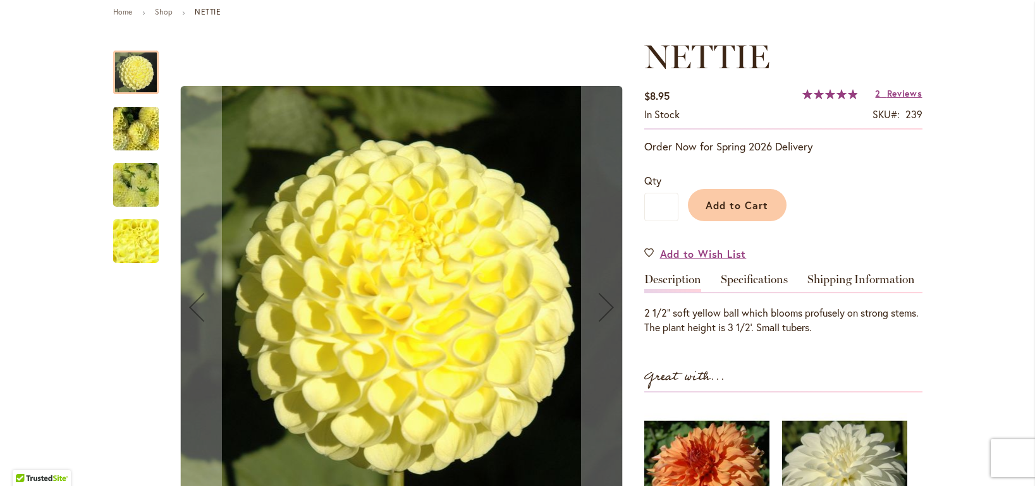
scroll to position [148, 0]
click at [126, 245] on img "NETTIE" at bounding box center [135, 241] width 91 height 68
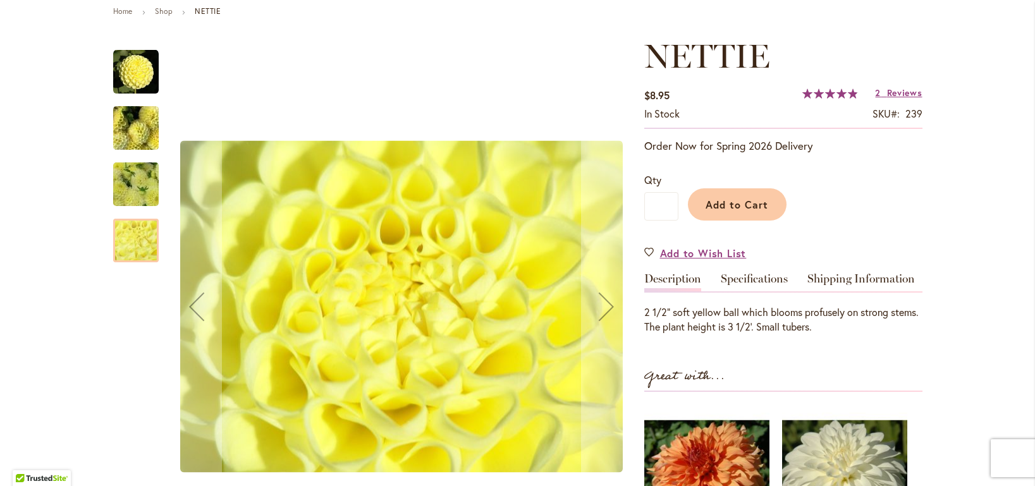
click at [130, 120] on img "NETTIE" at bounding box center [135, 128] width 91 height 68
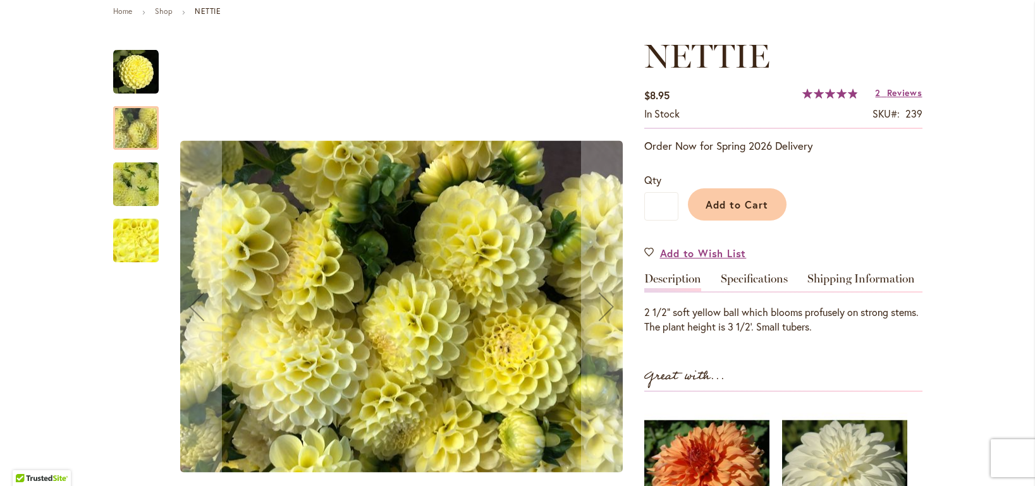
click at [131, 81] on img "NETTIE" at bounding box center [136, 72] width 46 height 46
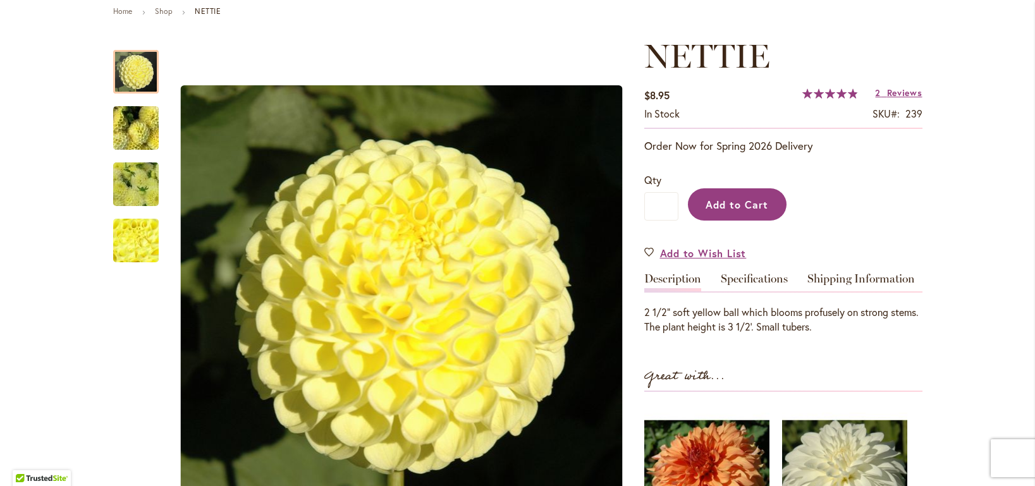
click at [741, 209] on span "Add to Cart" at bounding box center [737, 204] width 63 height 13
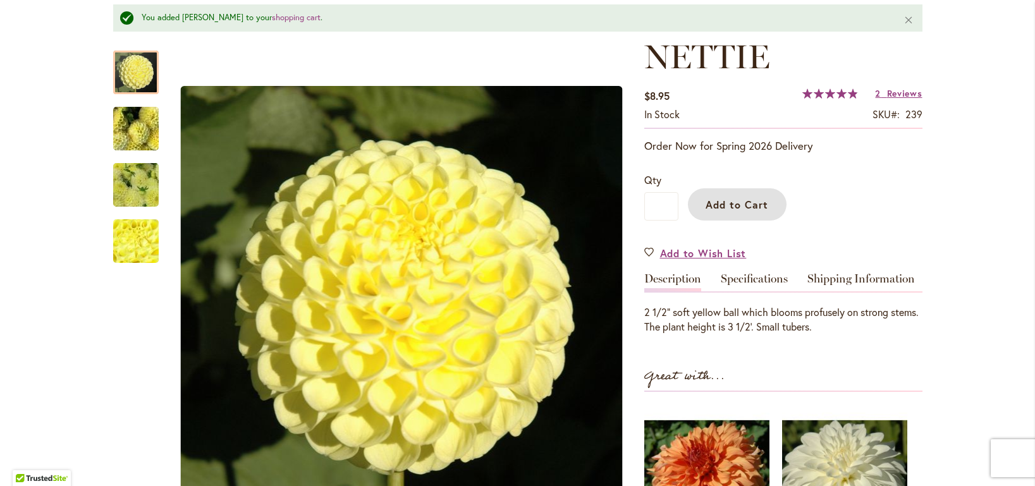
scroll to position [206, 0]
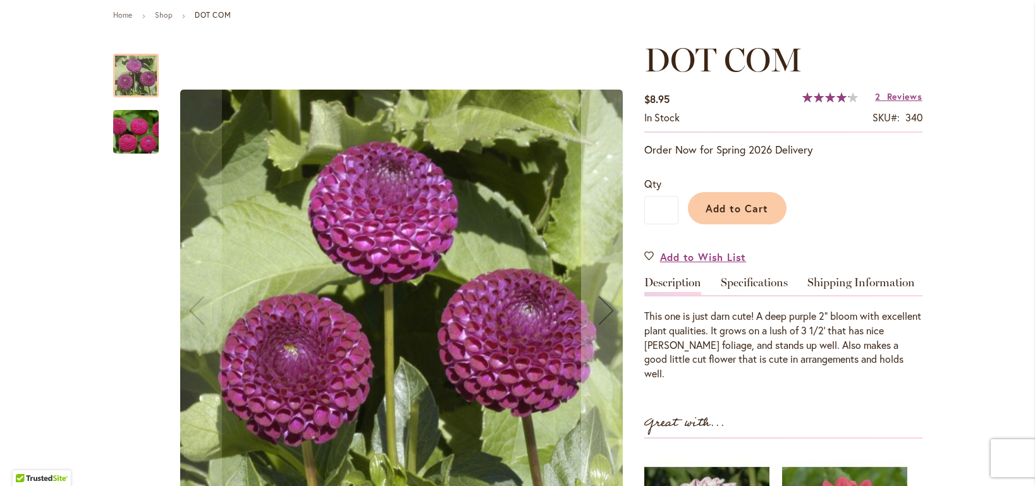
scroll to position [155, 0]
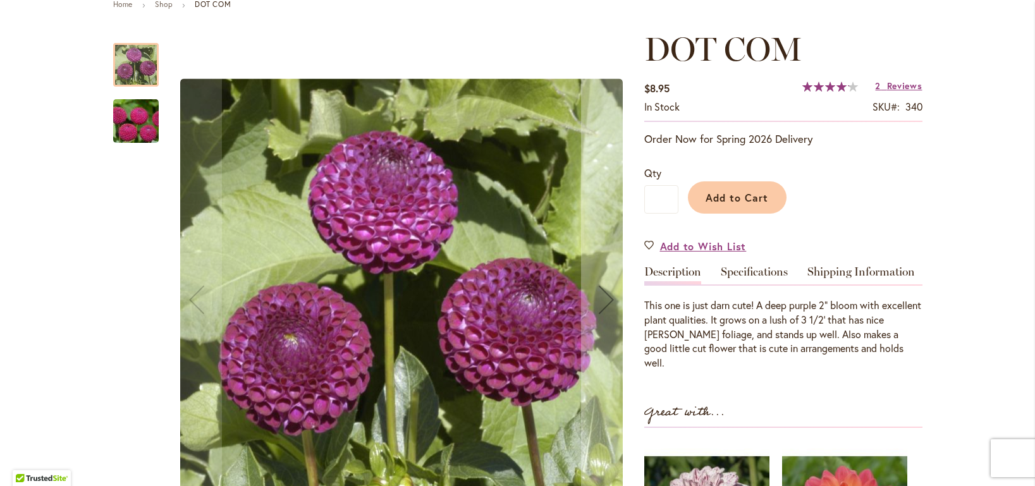
click at [139, 126] on img "DOT COM" at bounding box center [135, 121] width 91 height 61
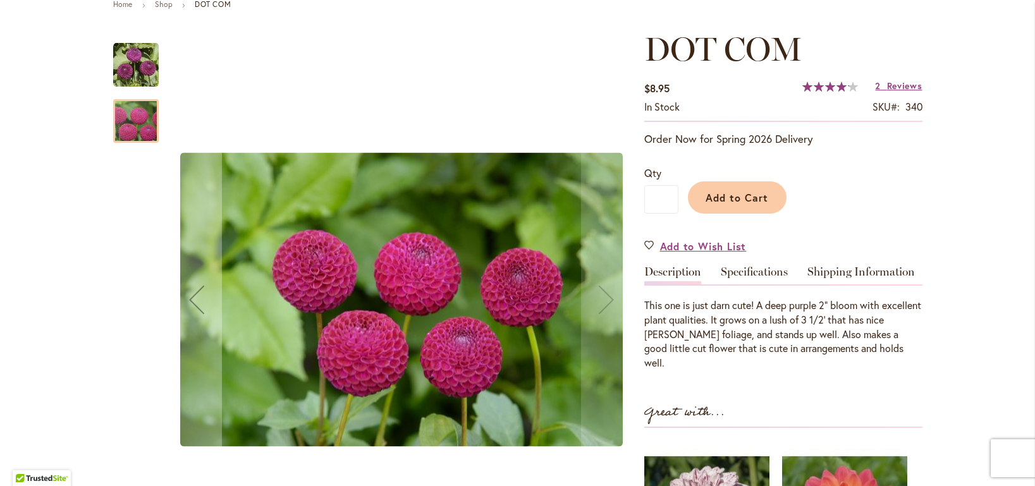
click at [140, 64] on img "DOT COM" at bounding box center [136, 65] width 46 height 46
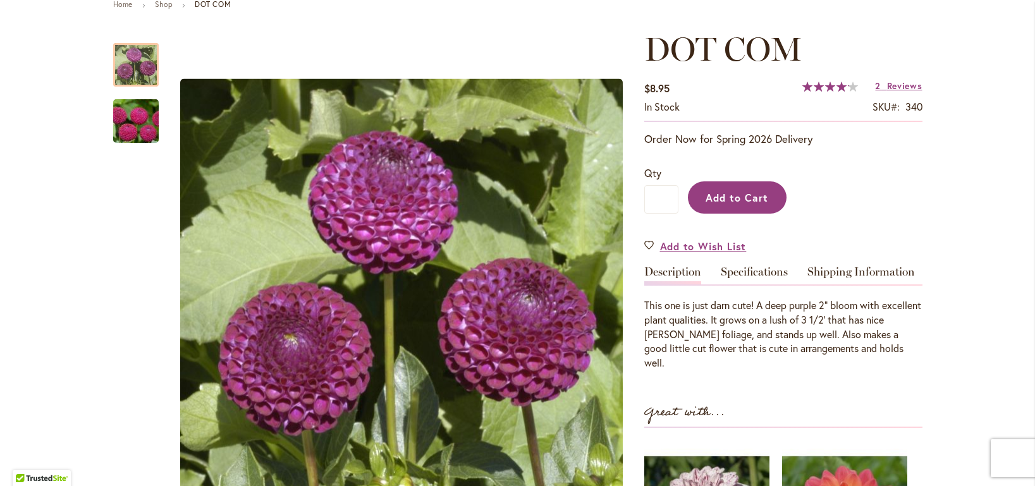
click at [740, 192] on span "Add to Cart" at bounding box center [737, 197] width 63 height 13
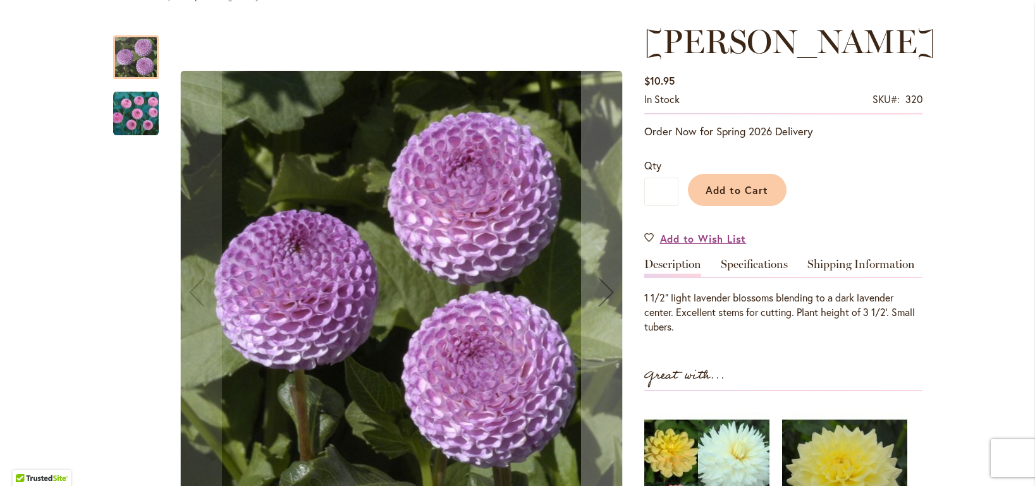
scroll to position [163, 0]
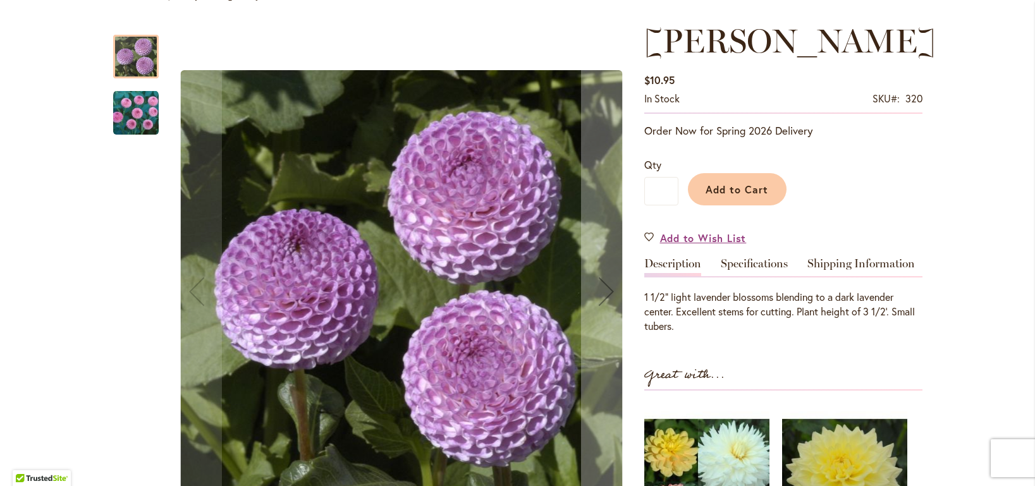
click at [127, 110] on img "FRANK HOLMES" at bounding box center [136, 113] width 46 height 46
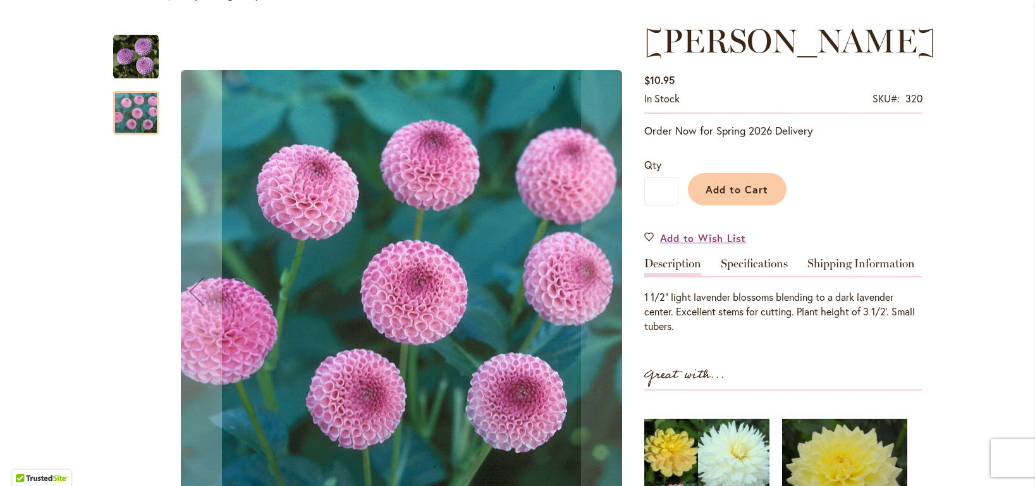
click at [133, 58] on img "FRANK HOLMES" at bounding box center [136, 57] width 46 height 46
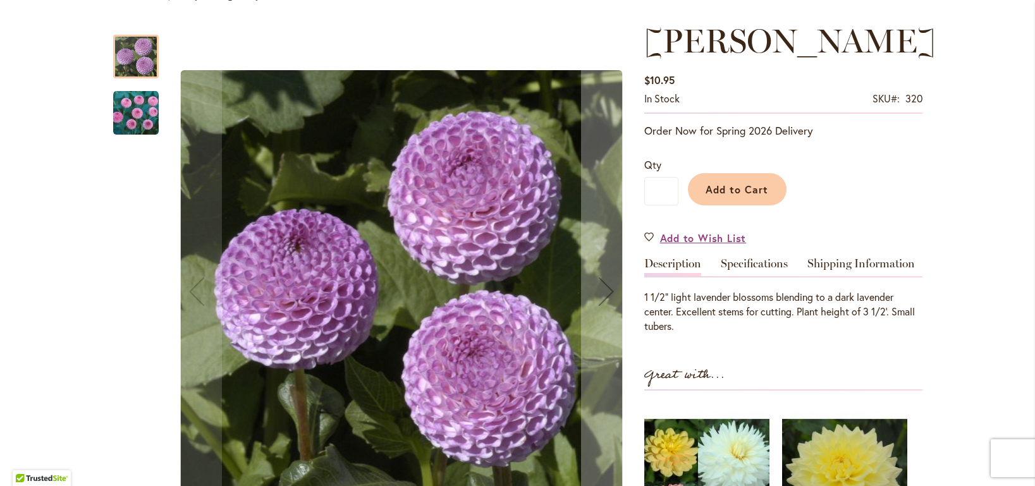
click at [128, 111] on img "FRANK HOLMES" at bounding box center [136, 113] width 46 height 46
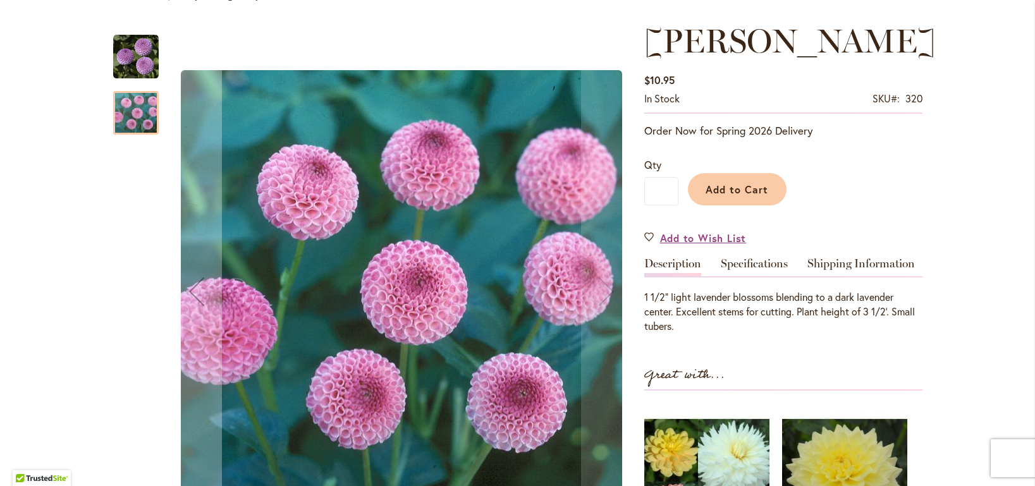
click at [140, 64] on img "FRANK HOLMES" at bounding box center [136, 57] width 46 height 46
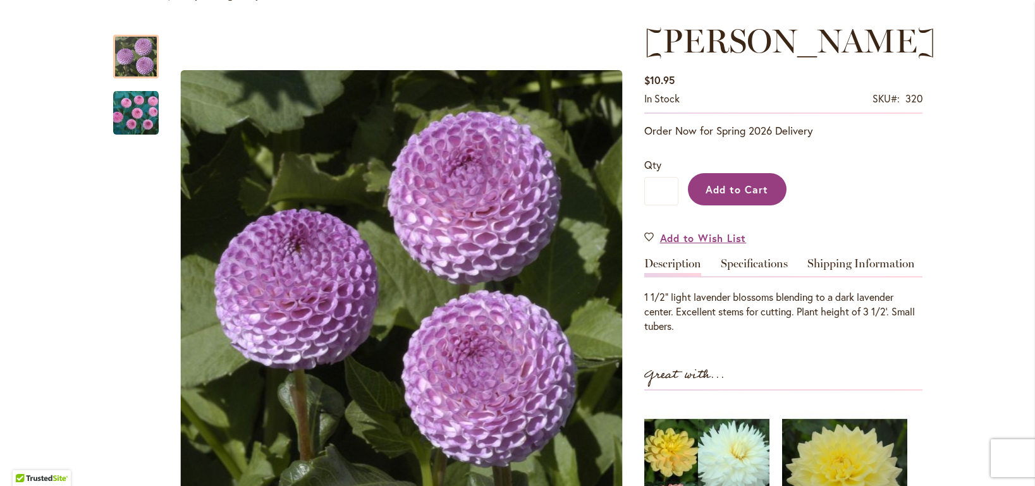
click at [716, 192] on span "Add to Cart" at bounding box center [737, 189] width 63 height 13
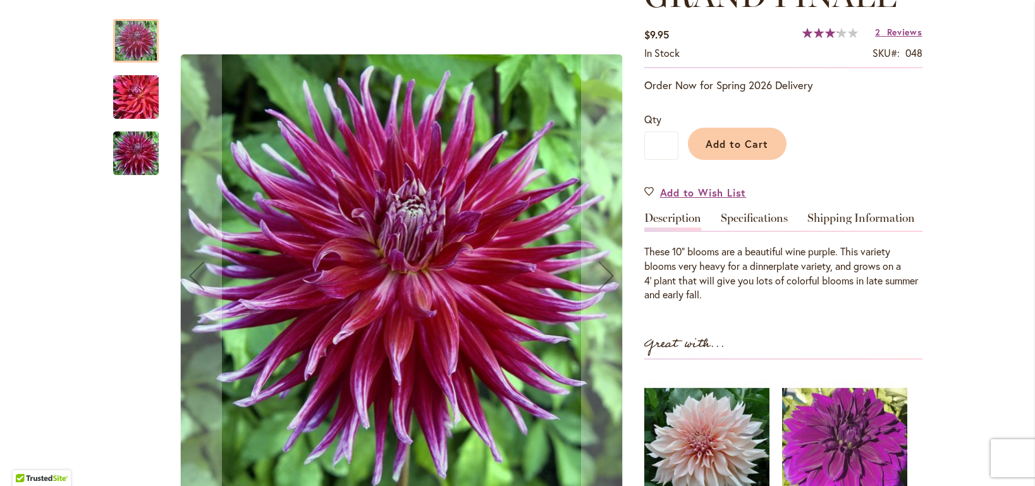
scroll to position [209, 0]
click at [755, 145] on span "Add to Cart" at bounding box center [737, 143] width 63 height 13
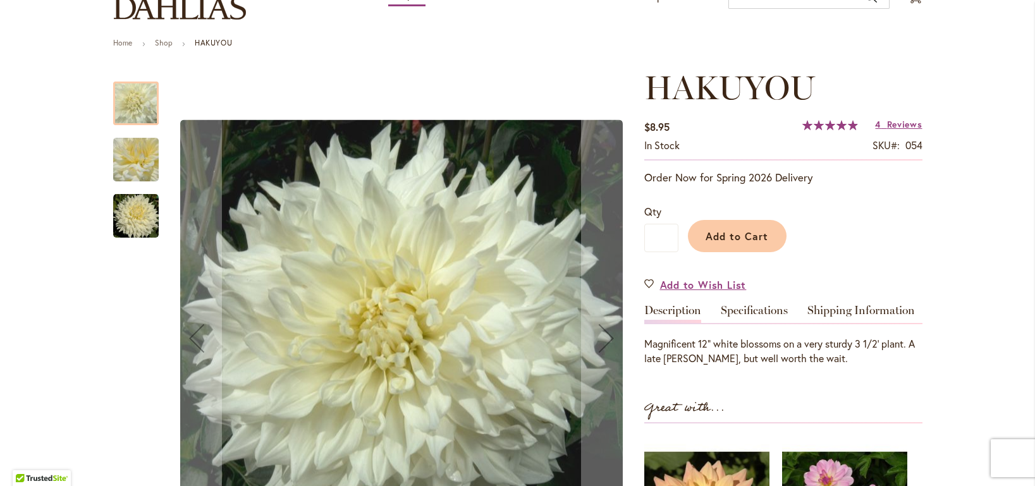
scroll to position [220, 0]
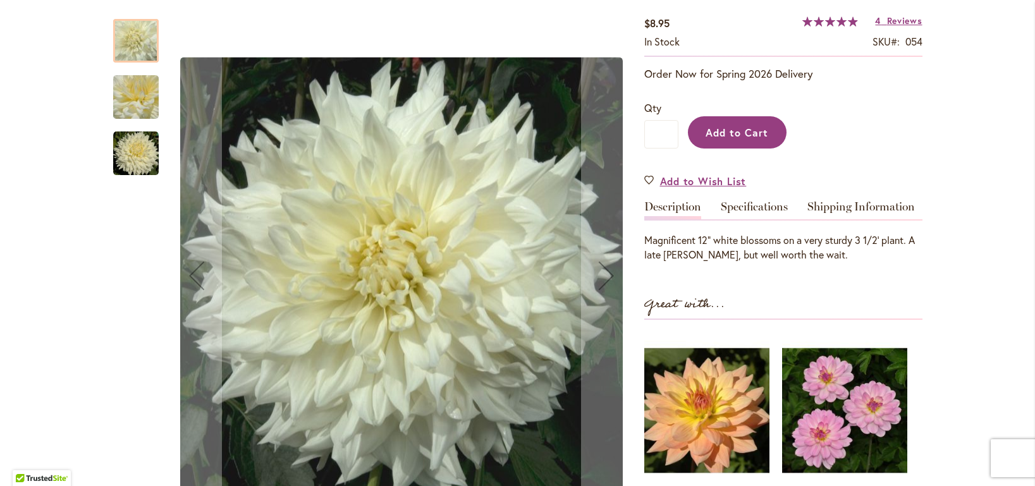
click at [751, 135] on span "Add to Cart" at bounding box center [737, 132] width 63 height 13
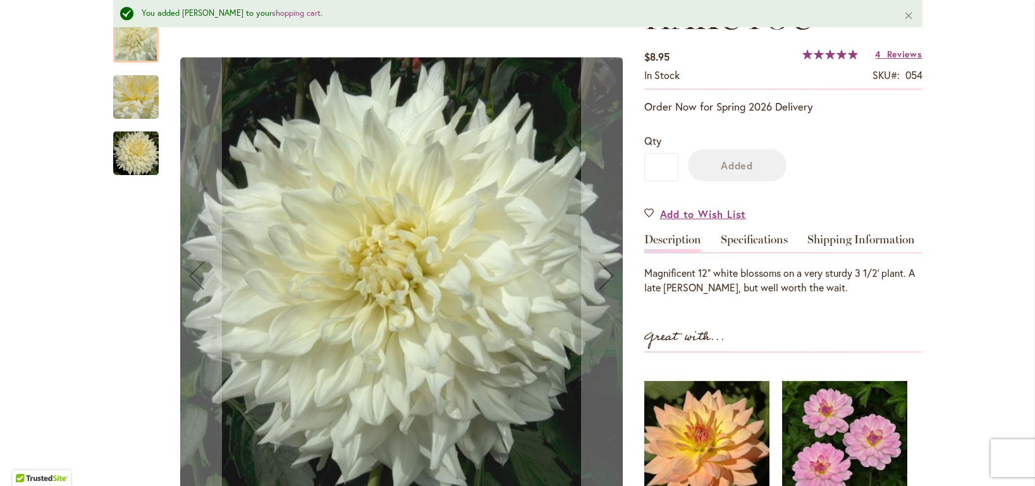
scroll to position [0, 0]
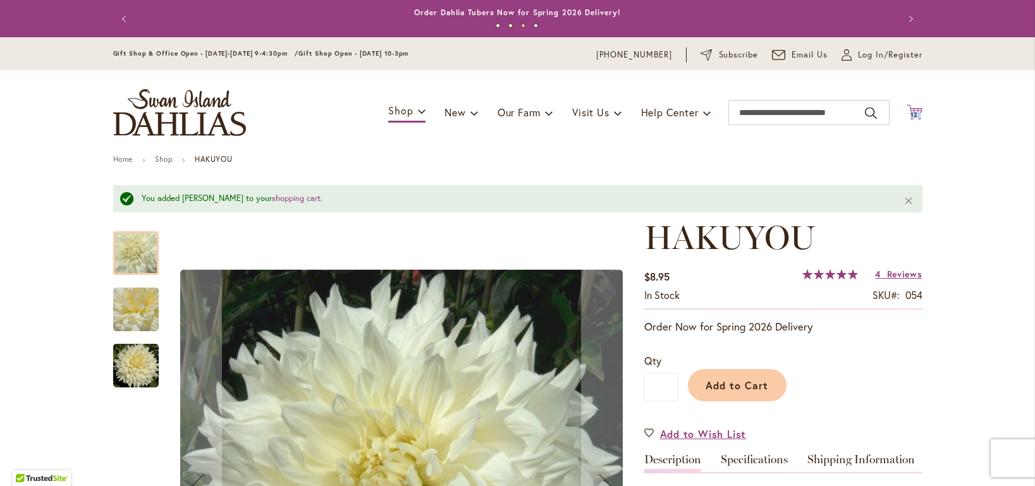
click at [909, 111] on icon at bounding box center [915, 111] width 16 height 15
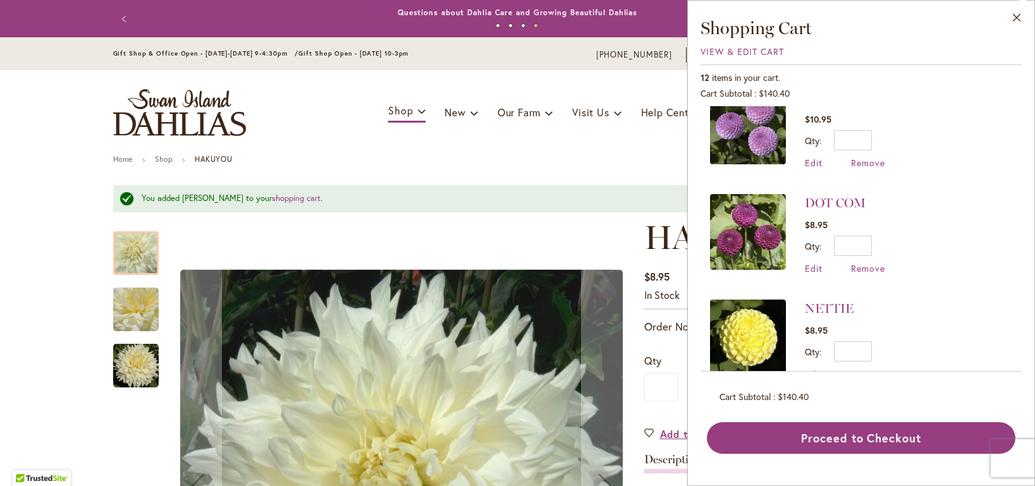
scroll to position [240, 0]
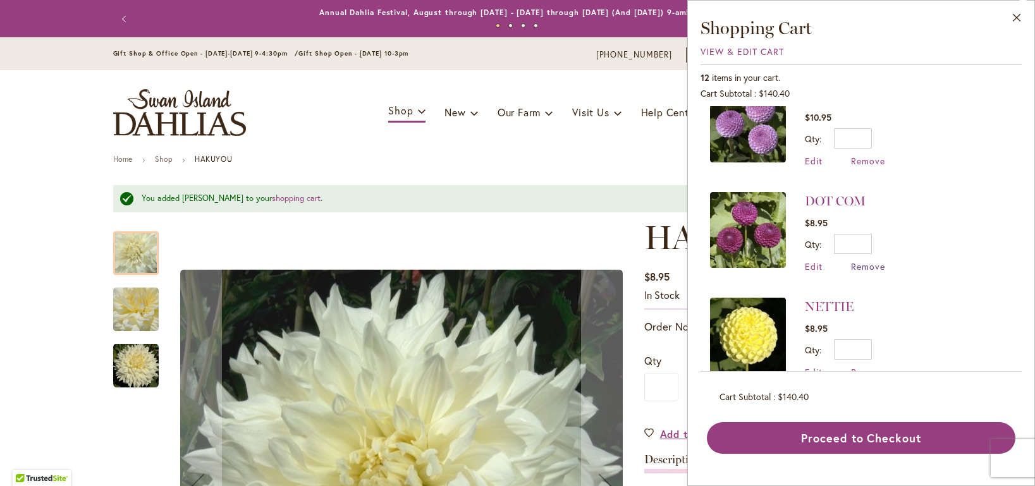
click at [870, 265] on span "Remove" at bounding box center [868, 267] width 34 height 12
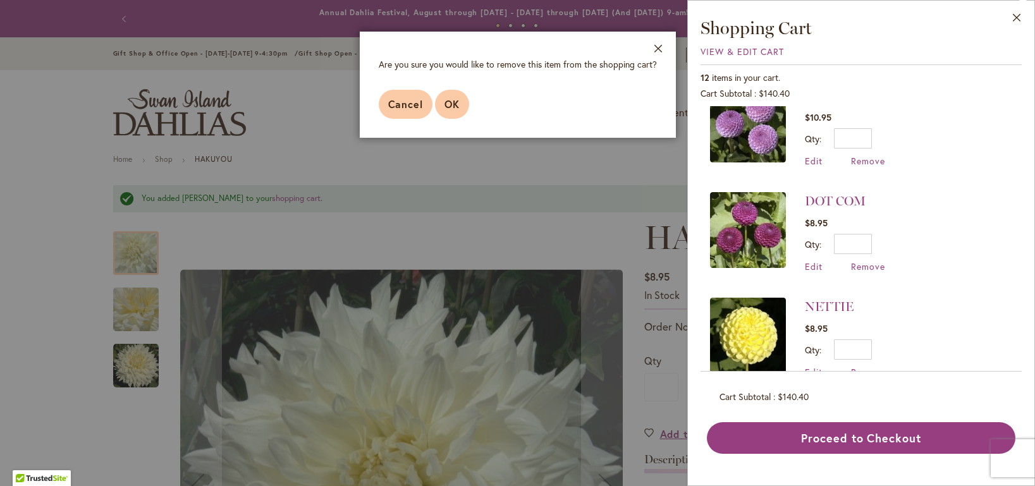
click at [461, 99] on button "OK" at bounding box center [452, 104] width 34 height 29
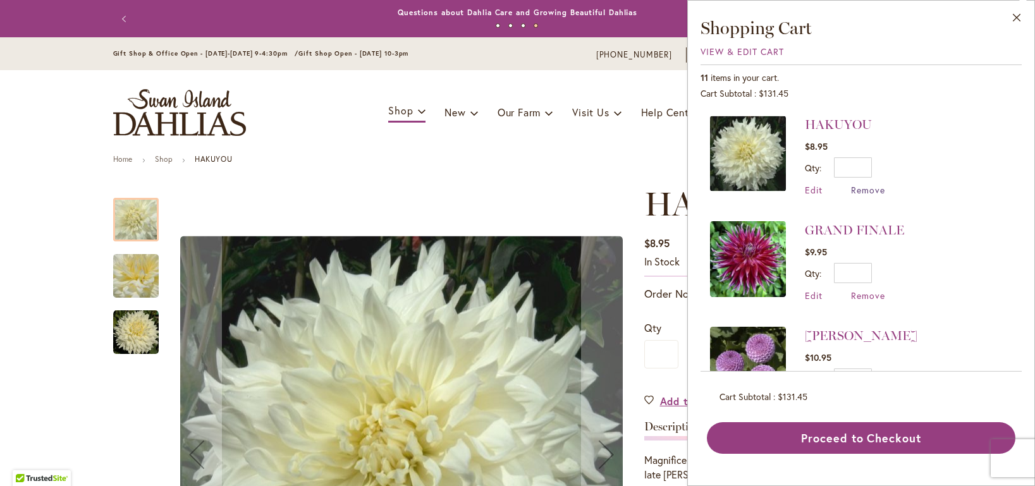
click at [880, 190] on span "Remove" at bounding box center [868, 190] width 34 height 12
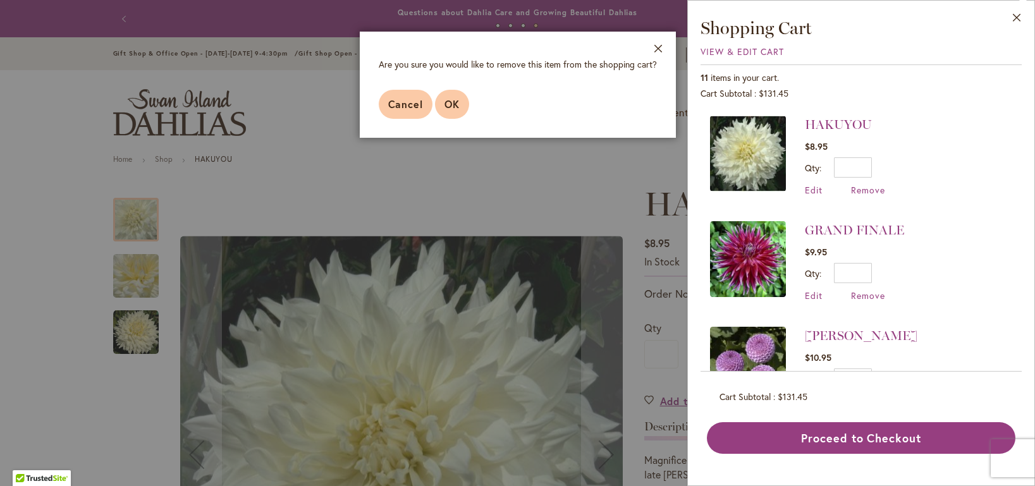
click at [455, 103] on span "OK" at bounding box center [452, 103] width 15 height 13
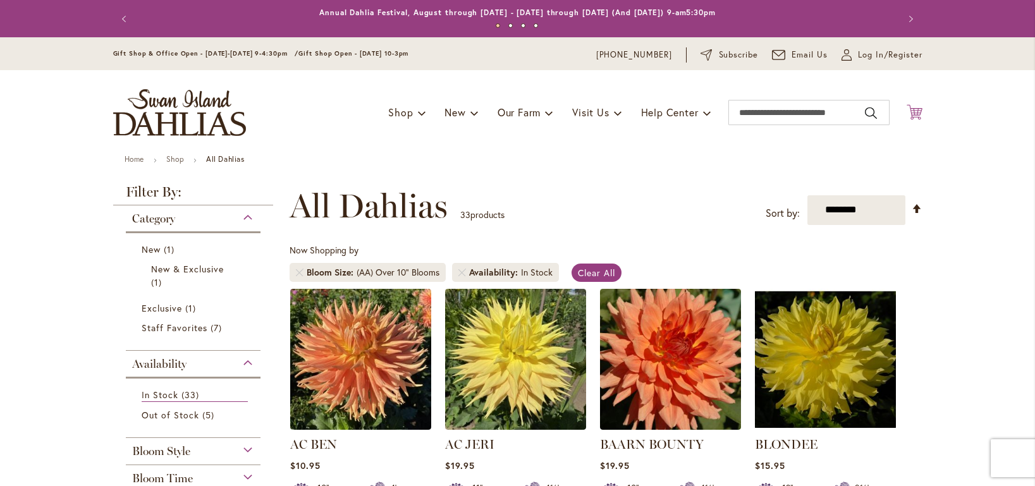
click at [911, 114] on icon at bounding box center [915, 111] width 16 height 15
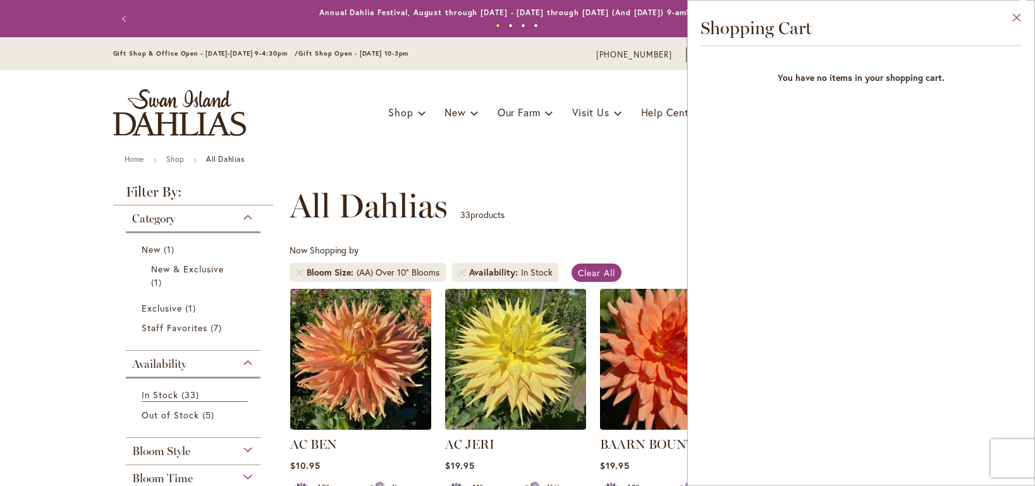
click at [1016, 18] on button "Close" at bounding box center [1017, 21] width 35 height 40
